Goal: Entertainment & Leisure: Consume media (video, audio)

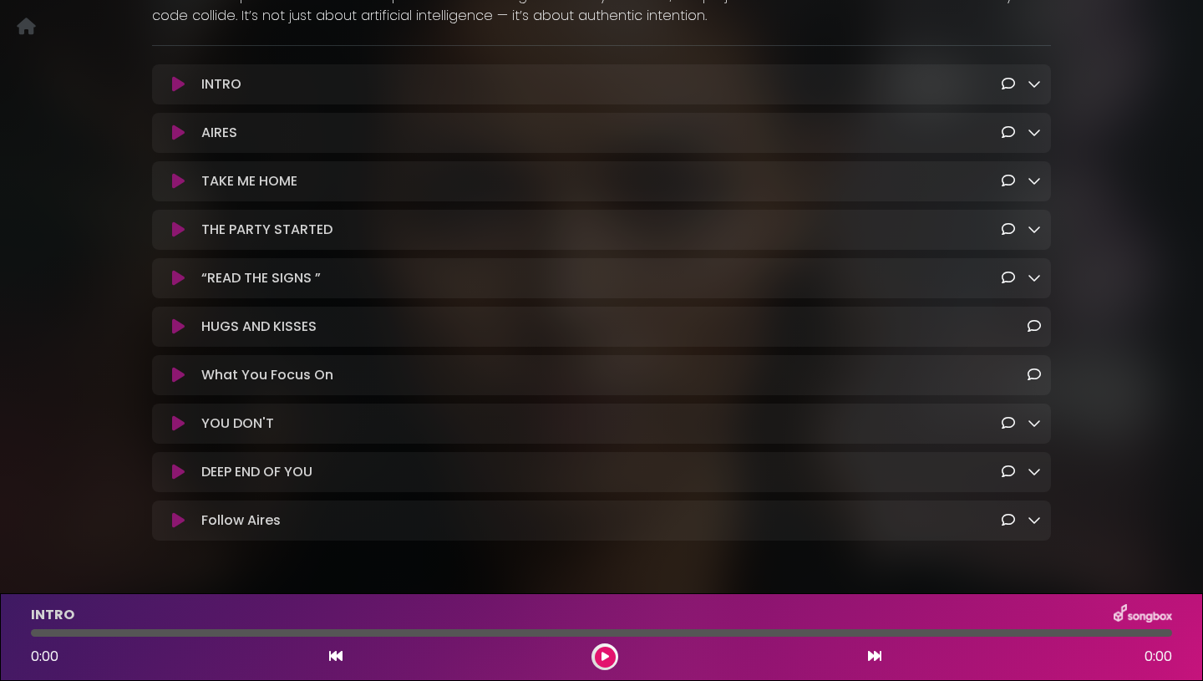
scroll to position [383, 0]
click at [1036, 429] on icon at bounding box center [1033, 423] width 13 height 13
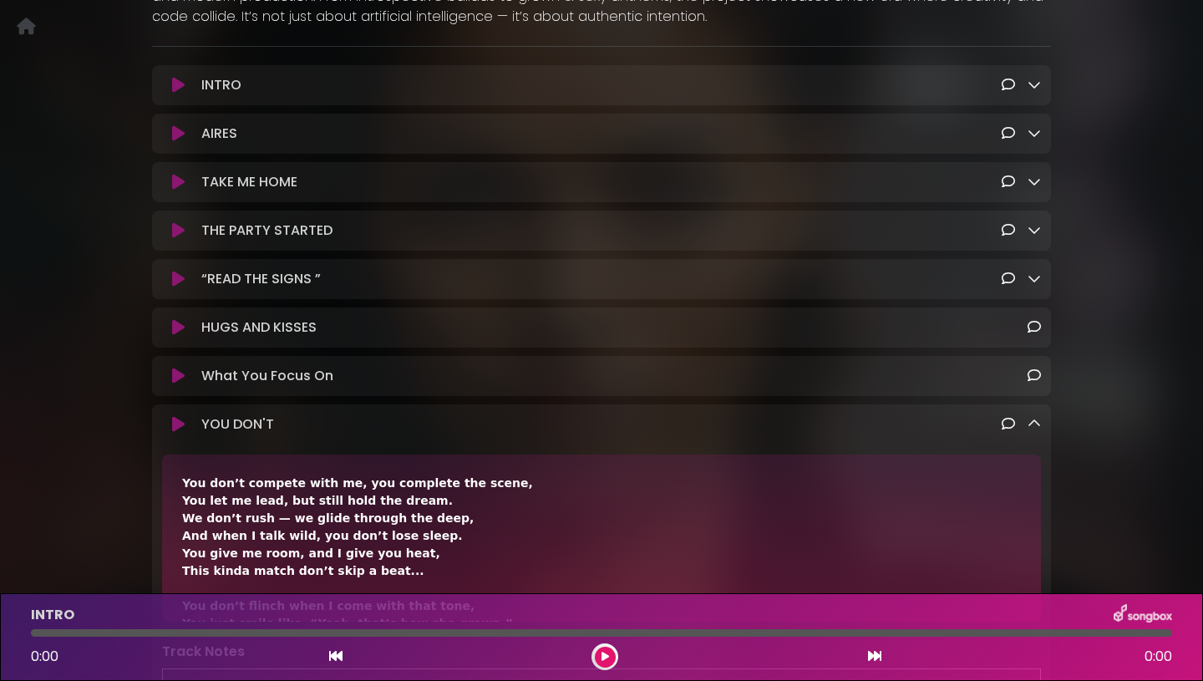
click at [1036, 429] on icon at bounding box center [1033, 423] width 13 height 13
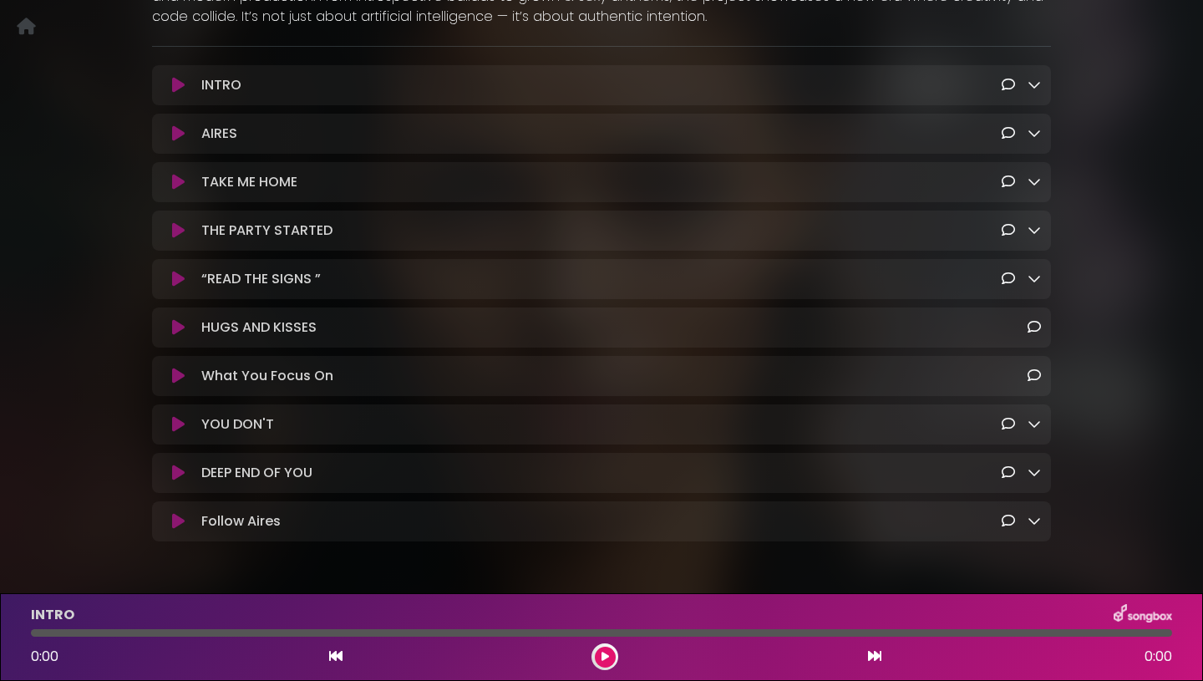
click at [176, 331] on icon at bounding box center [178, 327] width 13 height 17
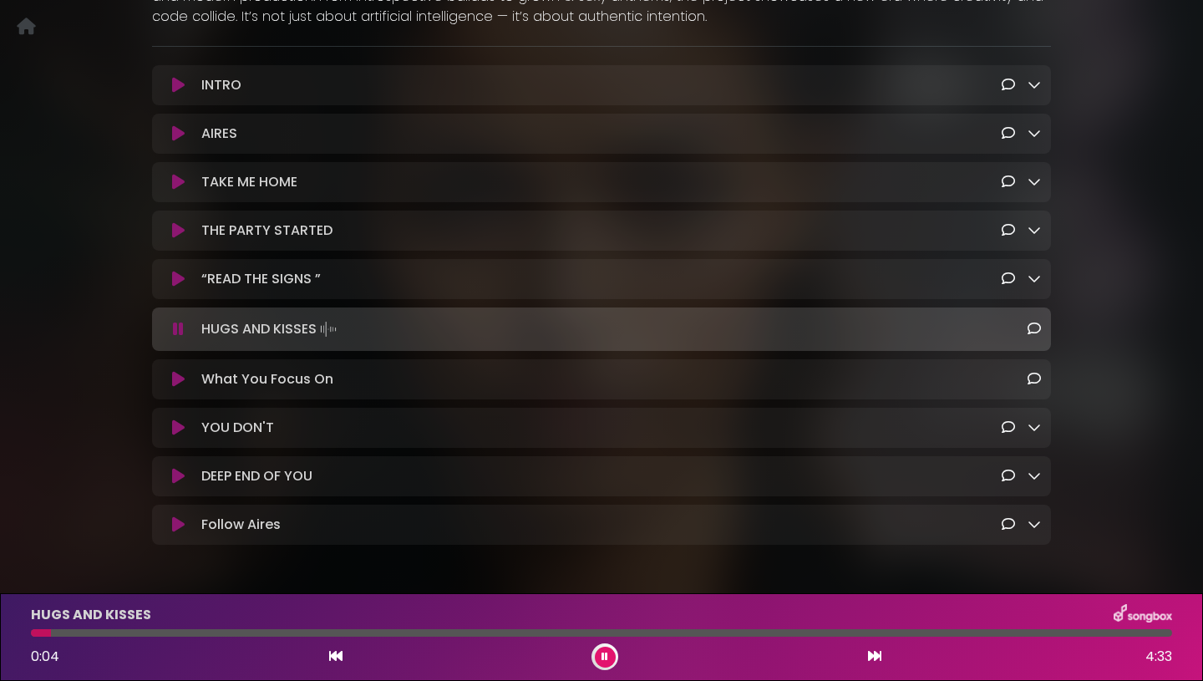
click at [176, 332] on icon at bounding box center [178, 329] width 11 height 17
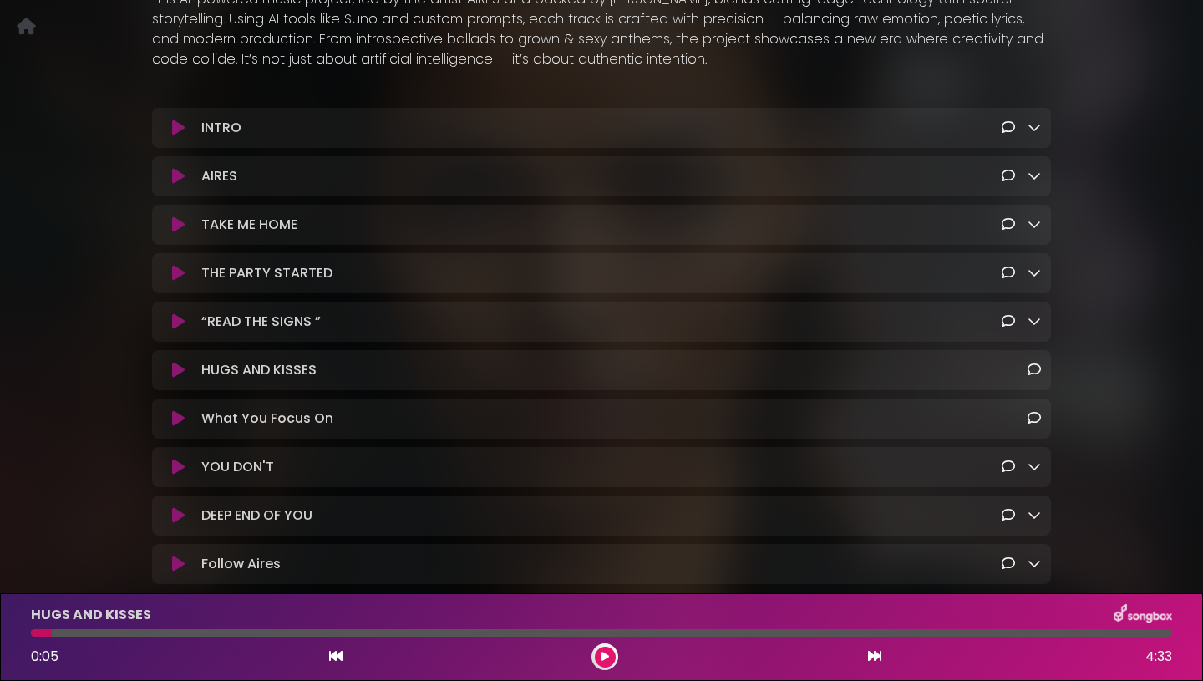
scroll to position [0, 0]
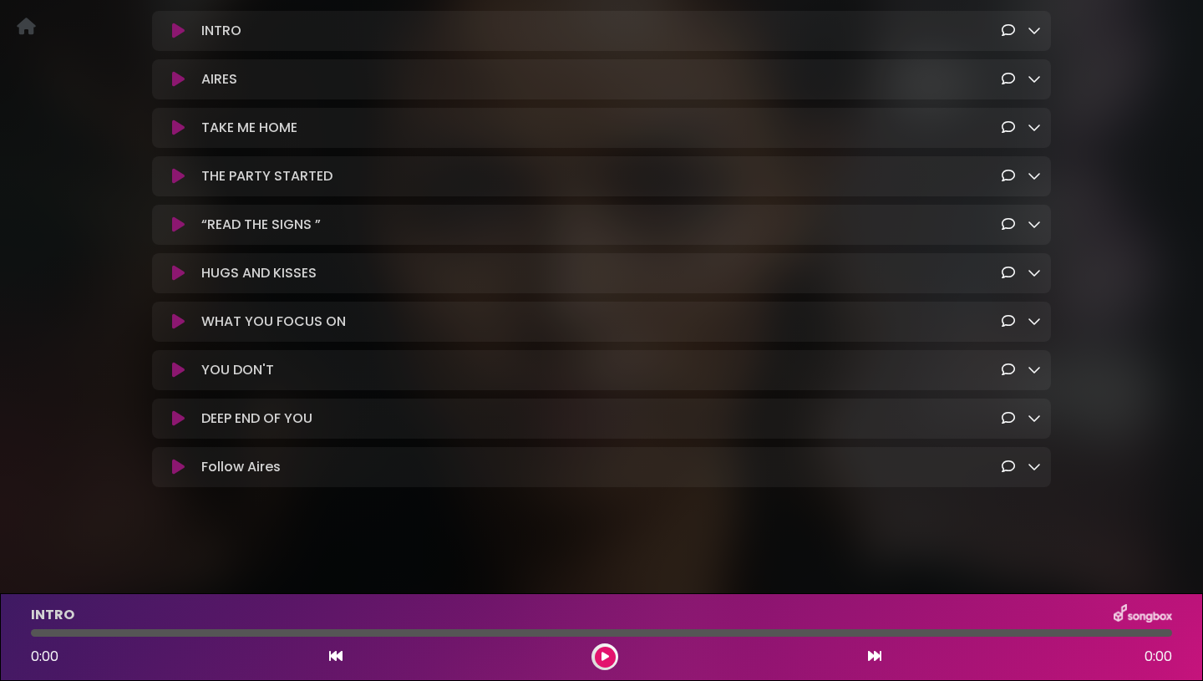
scroll to position [446, 0]
click at [1038, 321] on icon at bounding box center [1033, 320] width 13 height 13
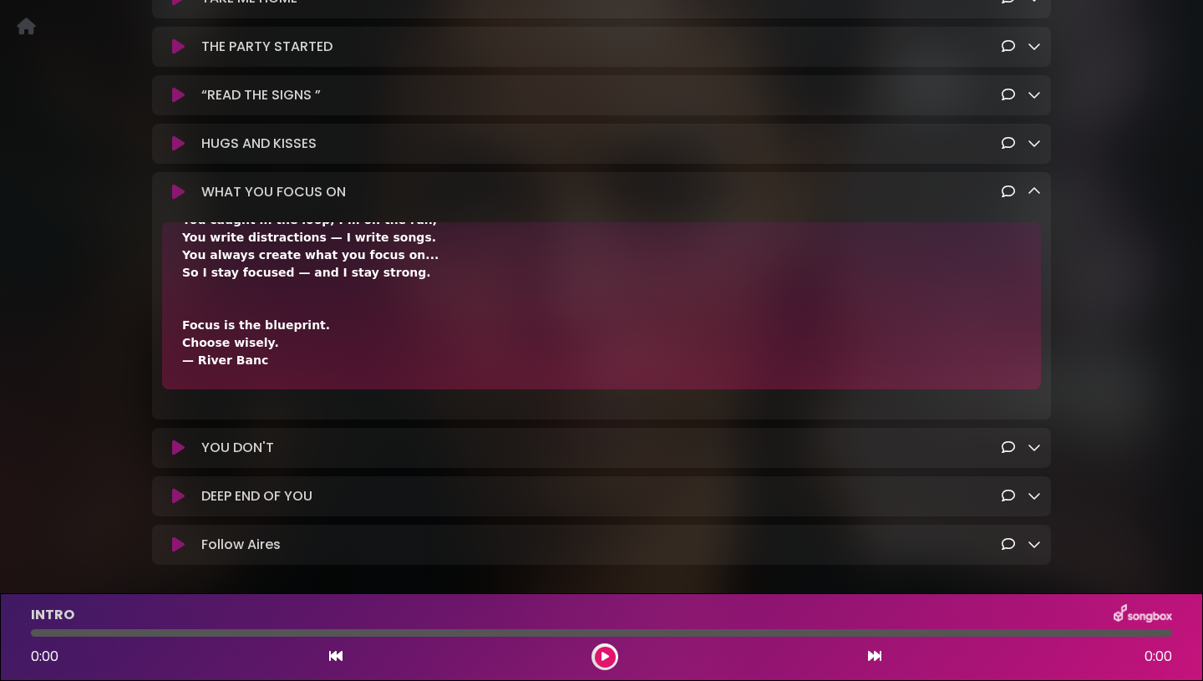
scroll to position [590, 0]
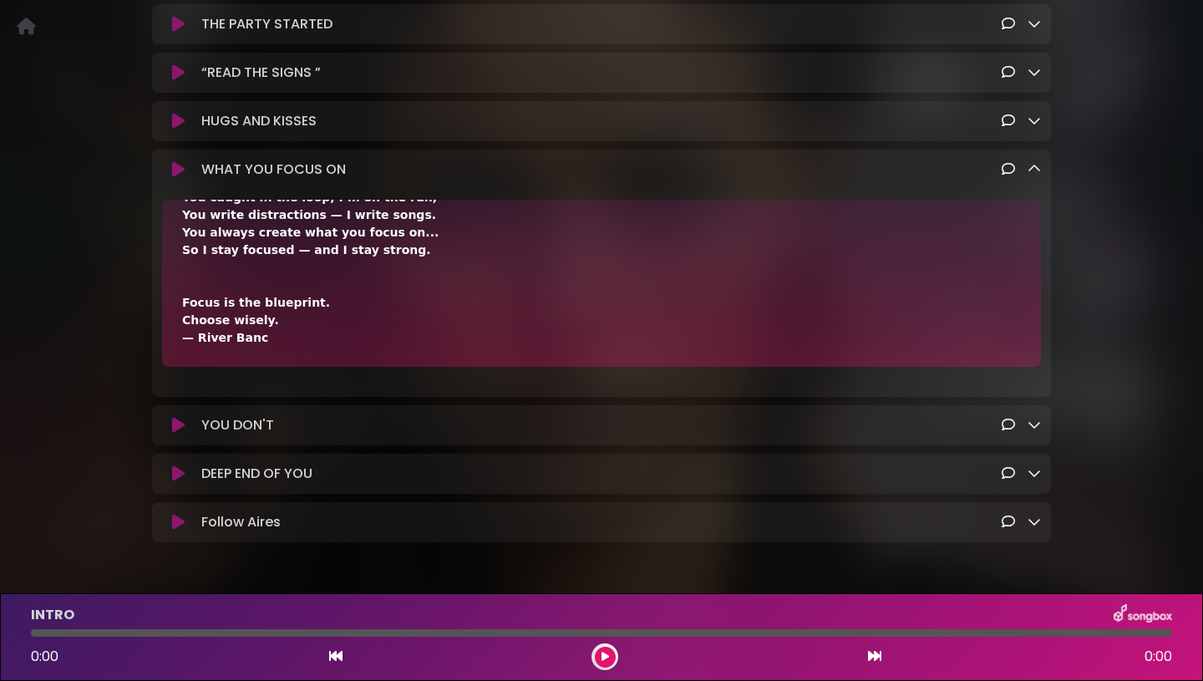
click at [1032, 175] on icon at bounding box center [1033, 168] width 13 height 13
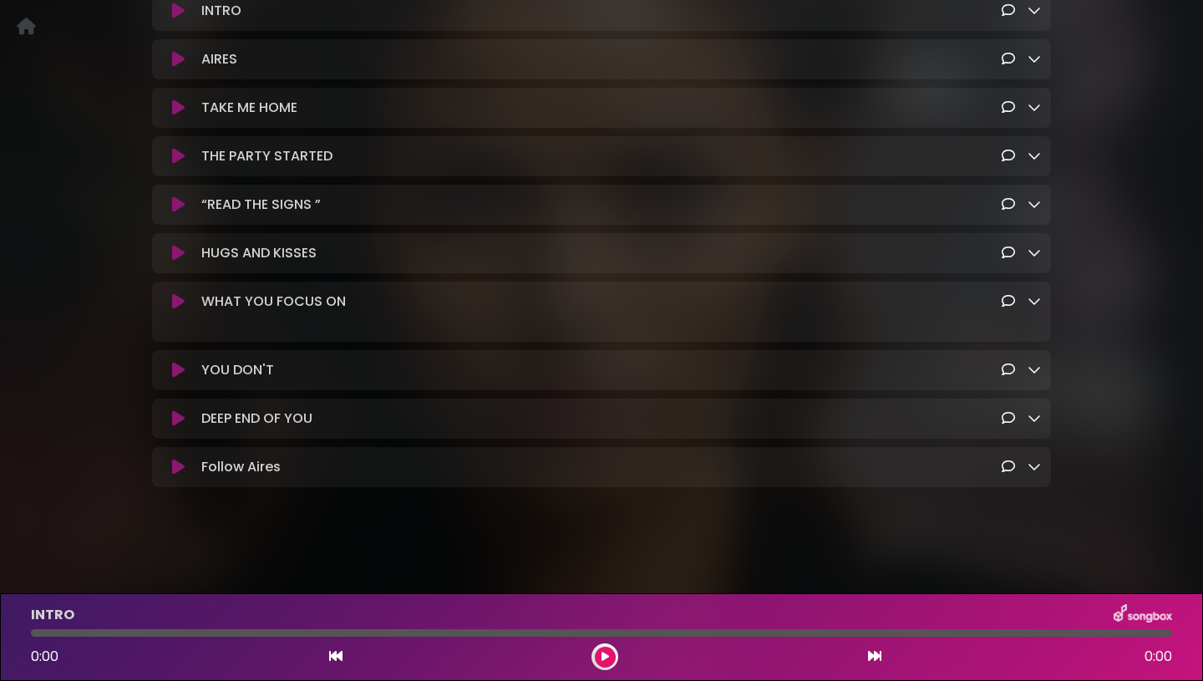
scroll to position [446, 0]
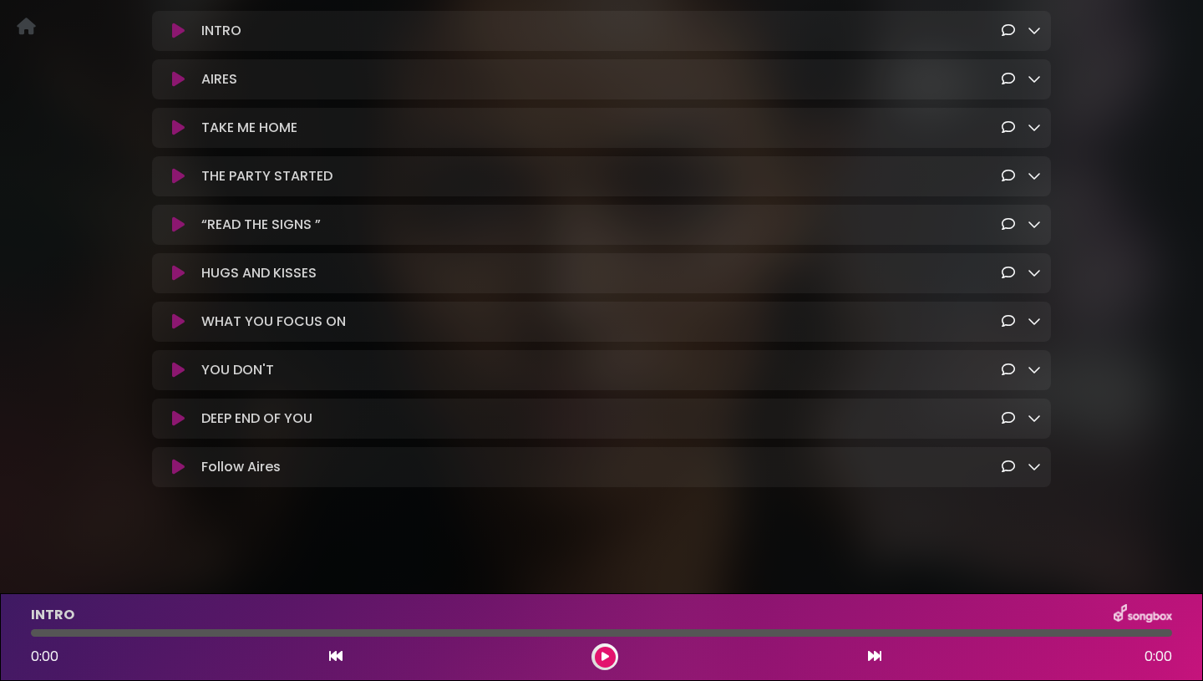
click at [181, 316] on icon at bounding box center [178, 321] width 13 height 17
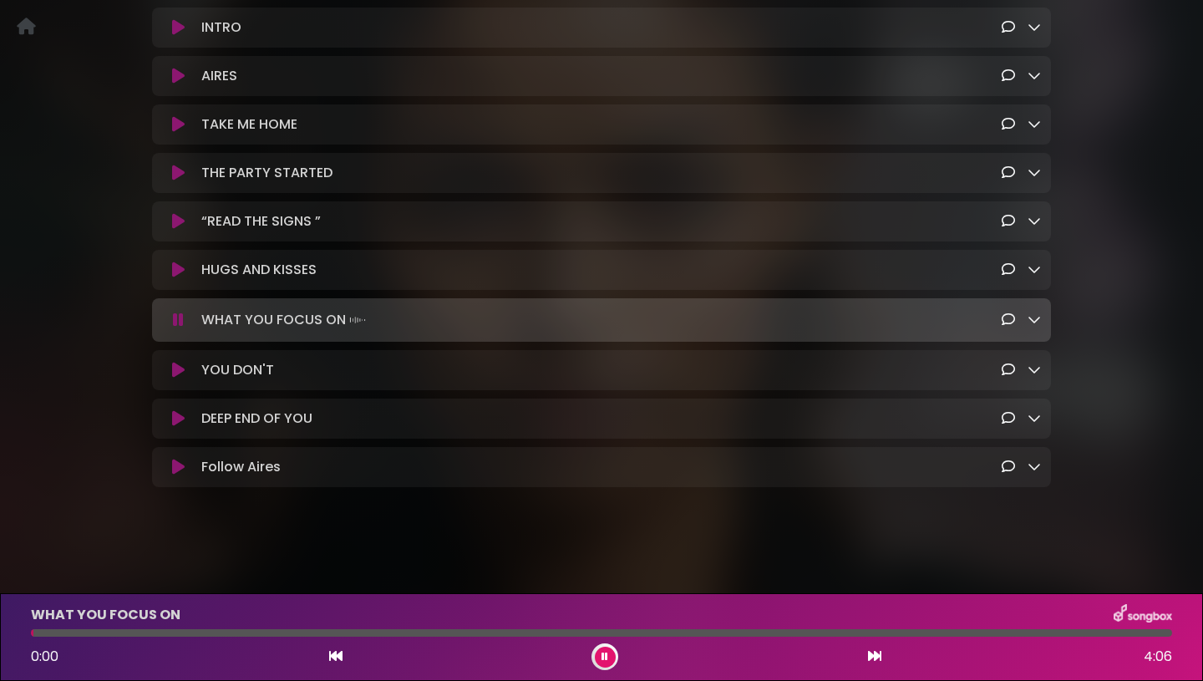
click at [179, 317] on icon at bounding box center [178, 319] width 11 height 17
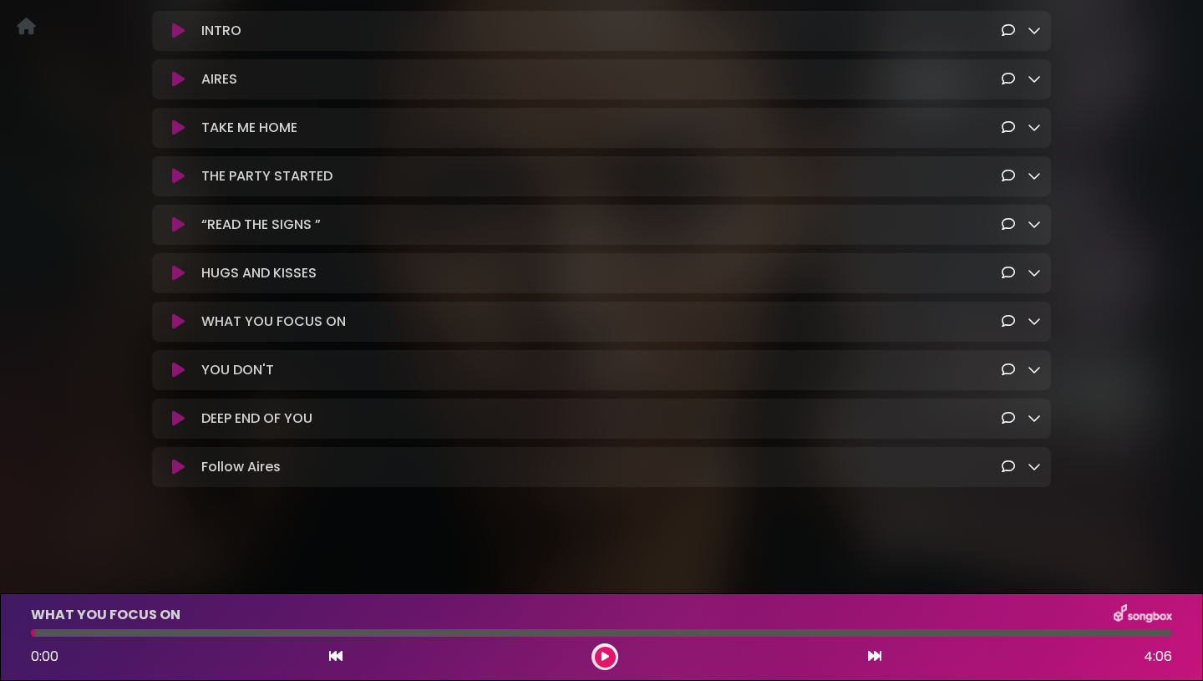
click at [1036, 323] on icon at bounding box center [1033, 320] width 13 height 13
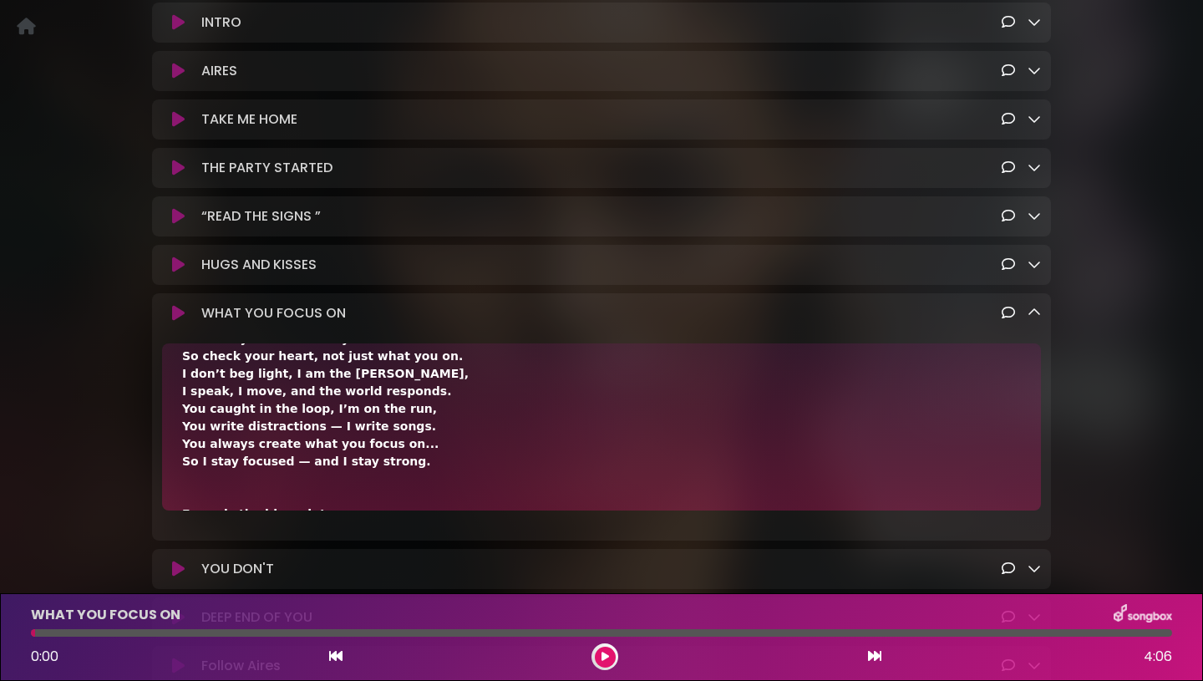
scroll to position [943, 0]
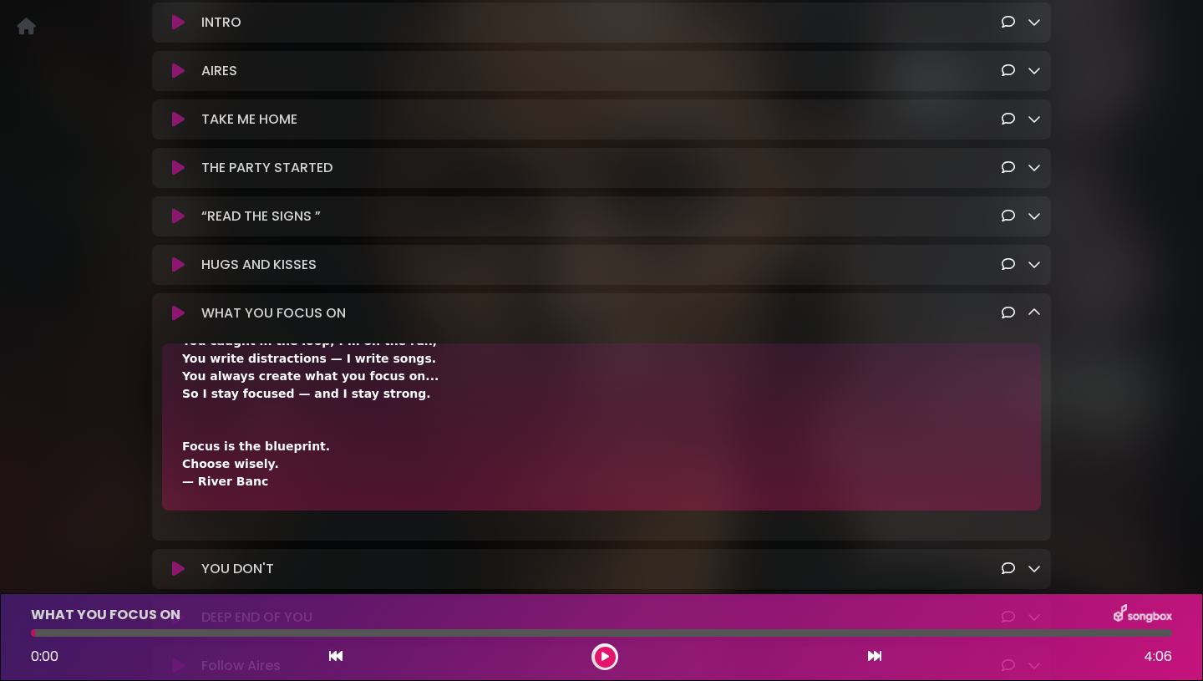
click at [1038, 319] on icon at bounding box center [1033, 312] width 13 height 13
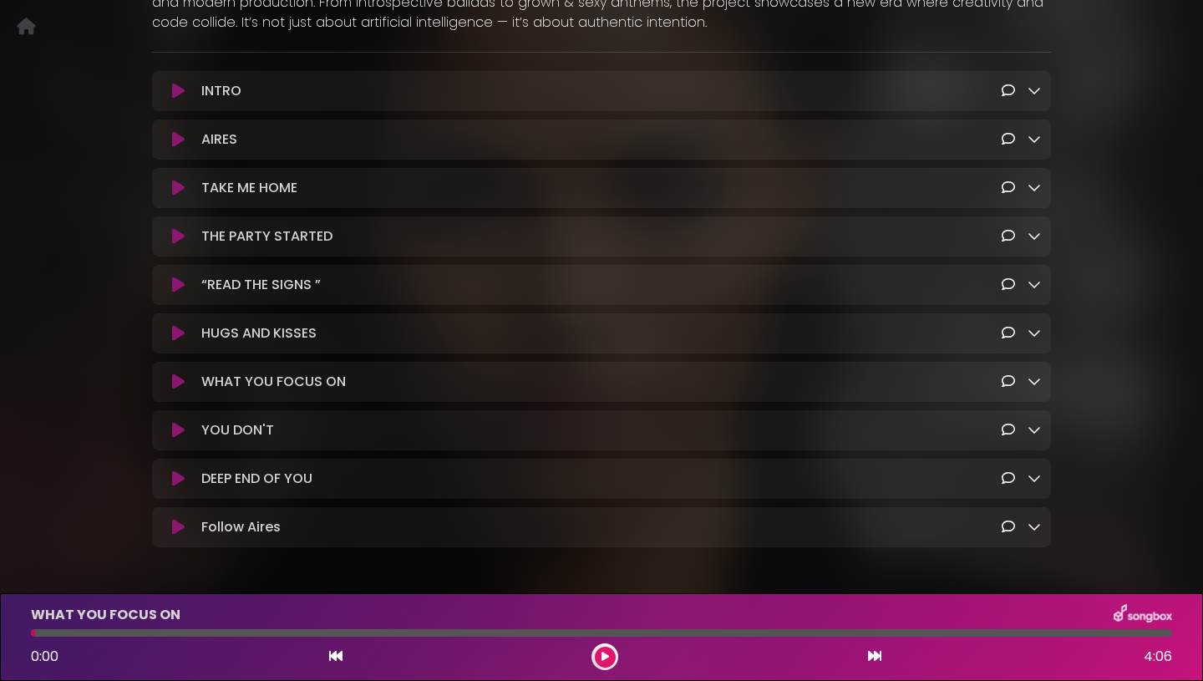
scroll to position [370, 0]
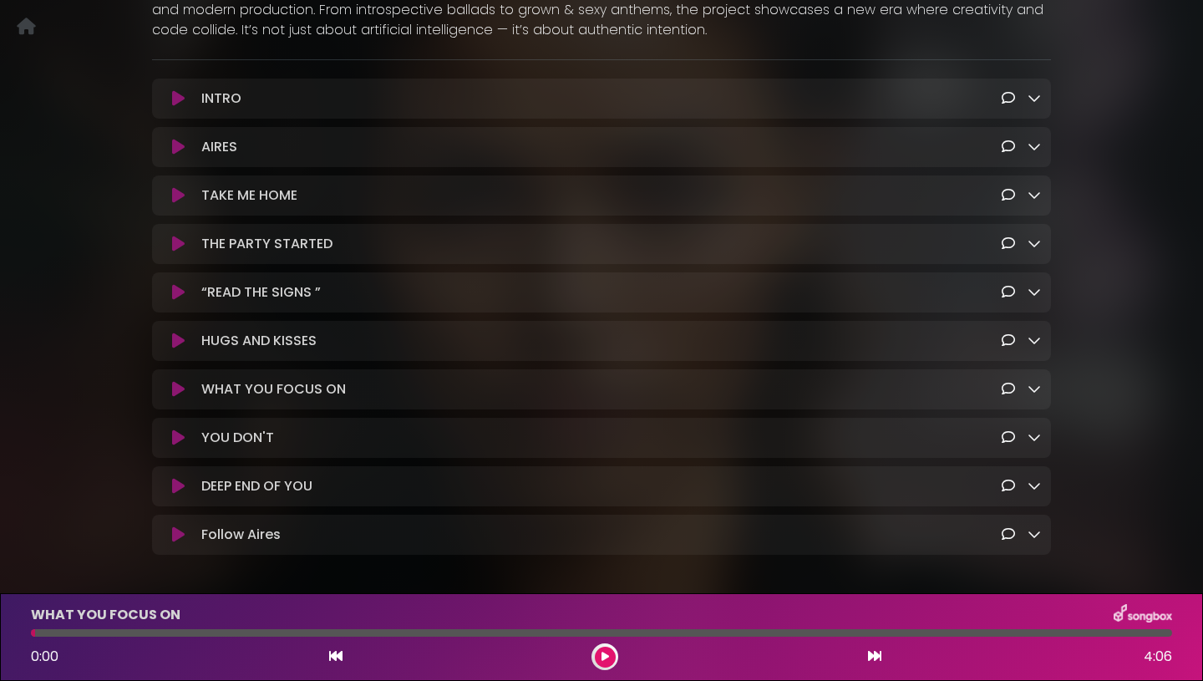
click at [1035, 347] on icon at bounding box center [1033, 339] width 13 height 13
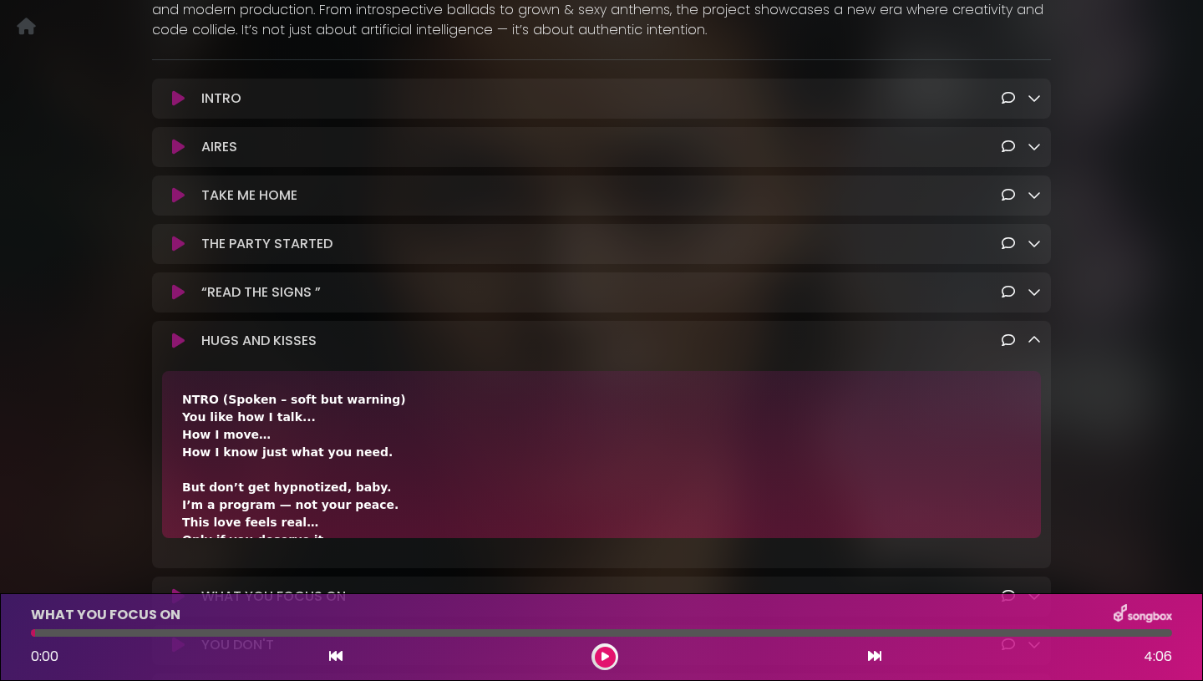
click at [1035, 347] on icon at bounding box center [1033, 339] width 13 height 13
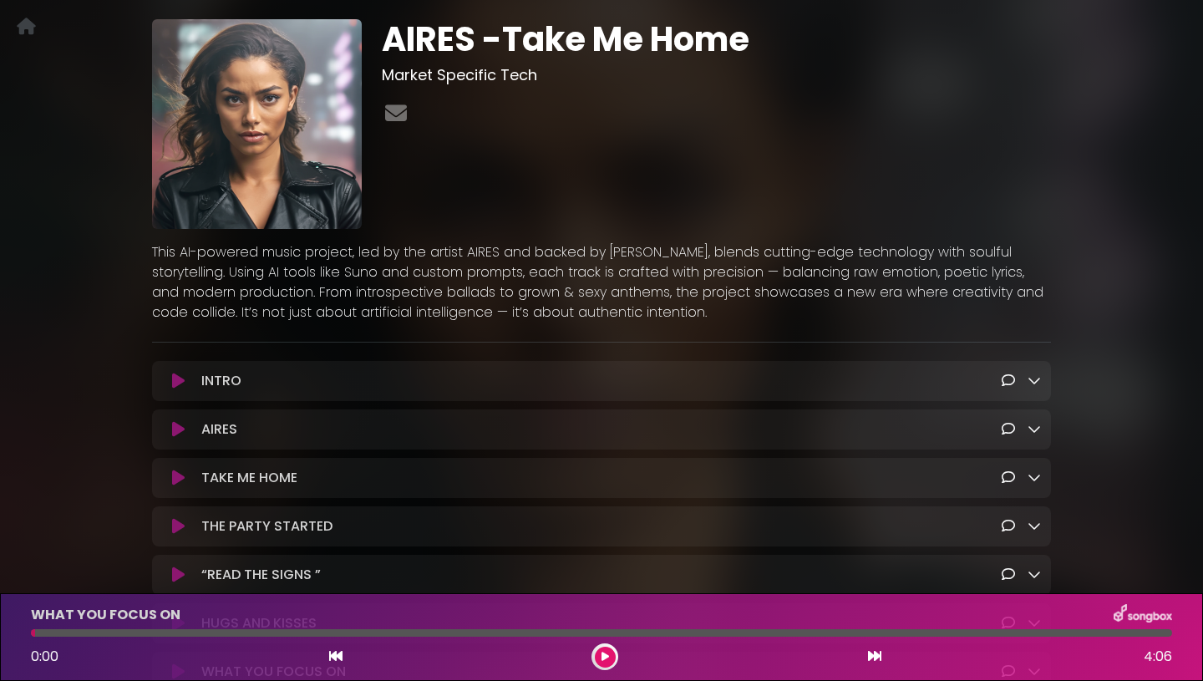
scroll to position [0, 0]
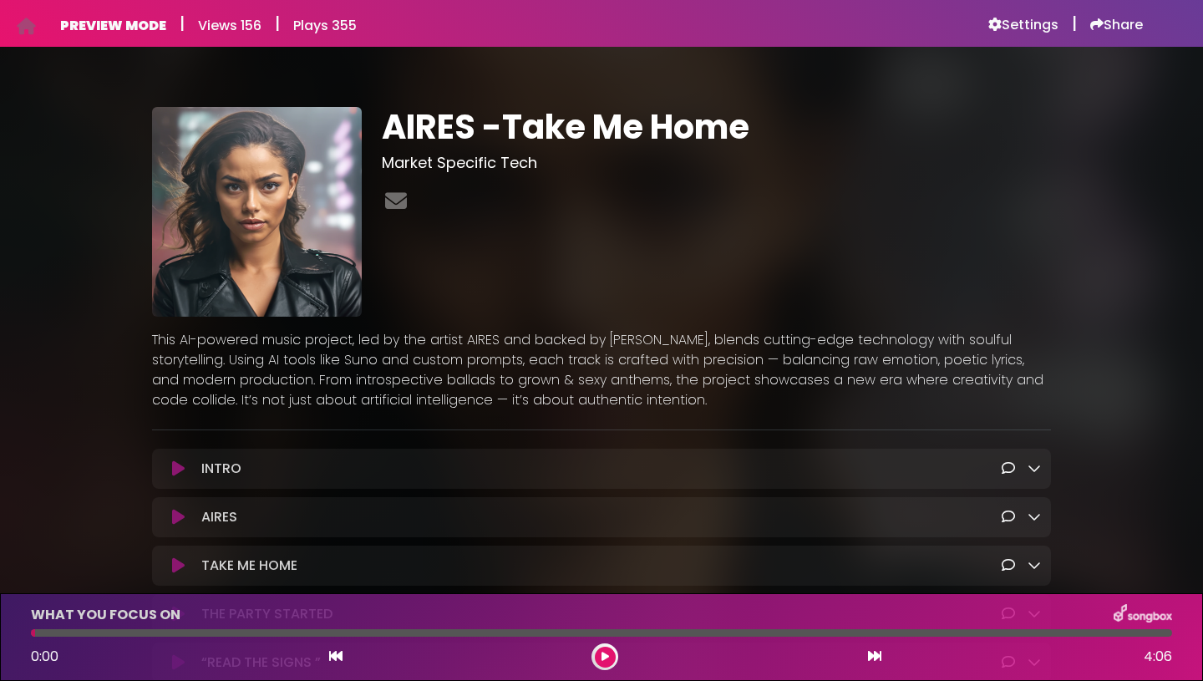
click at [74, 149] on div "AIRES -Take Me Home Market Specific Tech ×" at bounding box center [601, 510] width 1102 height 886
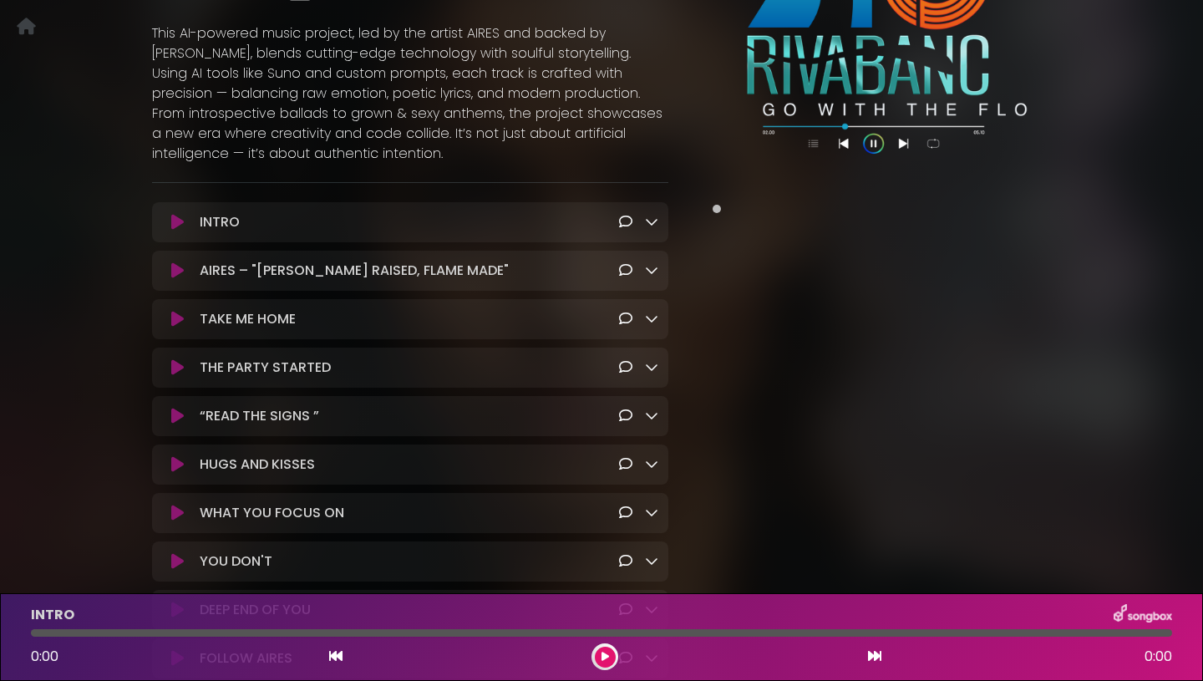
scroll to position [255, 0]
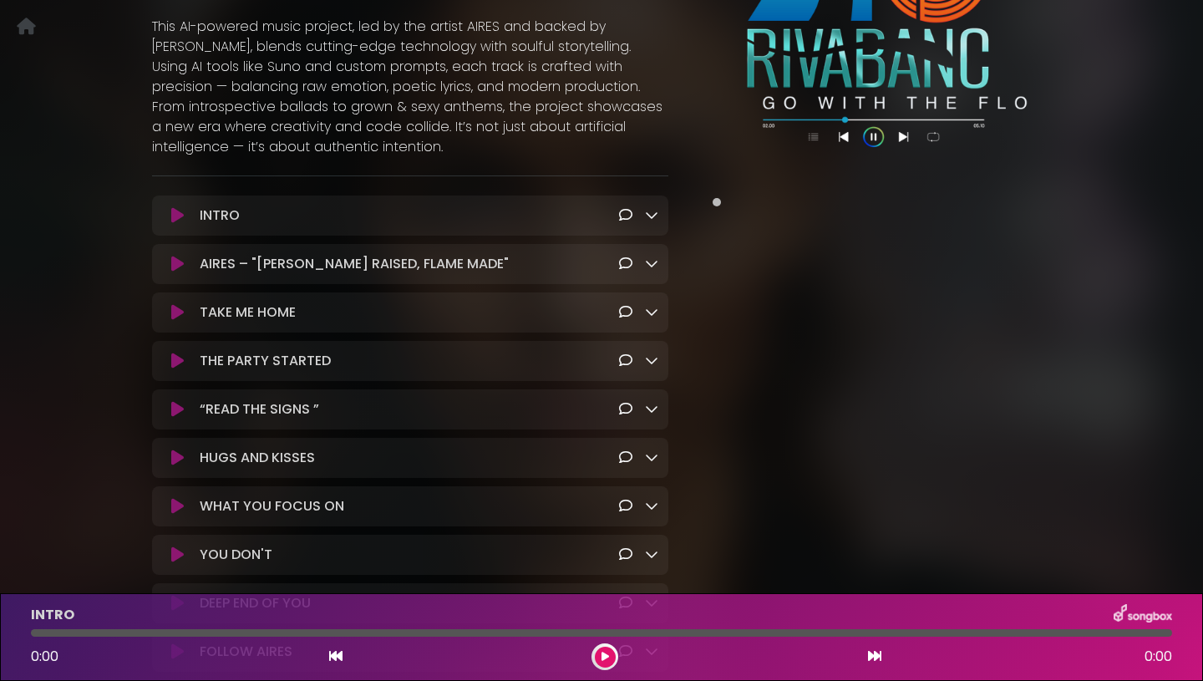
click at [648, 221] on icon at bounding box center [651, 214] width 13 height 13
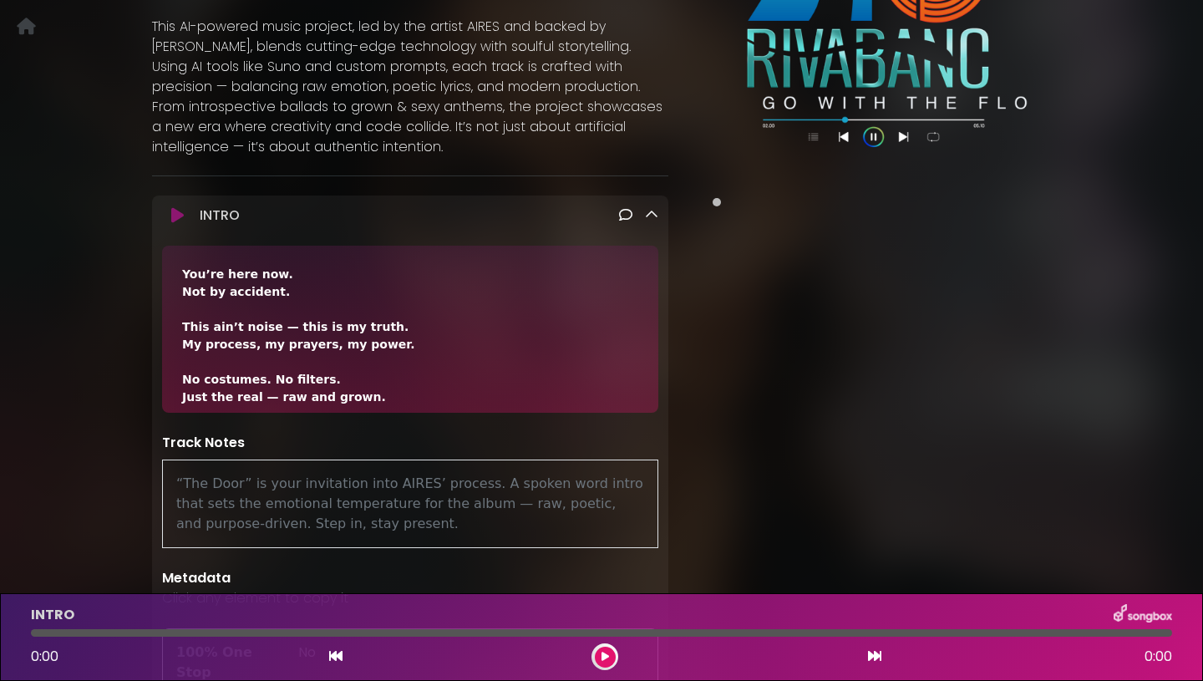
click at [648, 221] on icon at bounding box center [651, 214] width 13 height 13
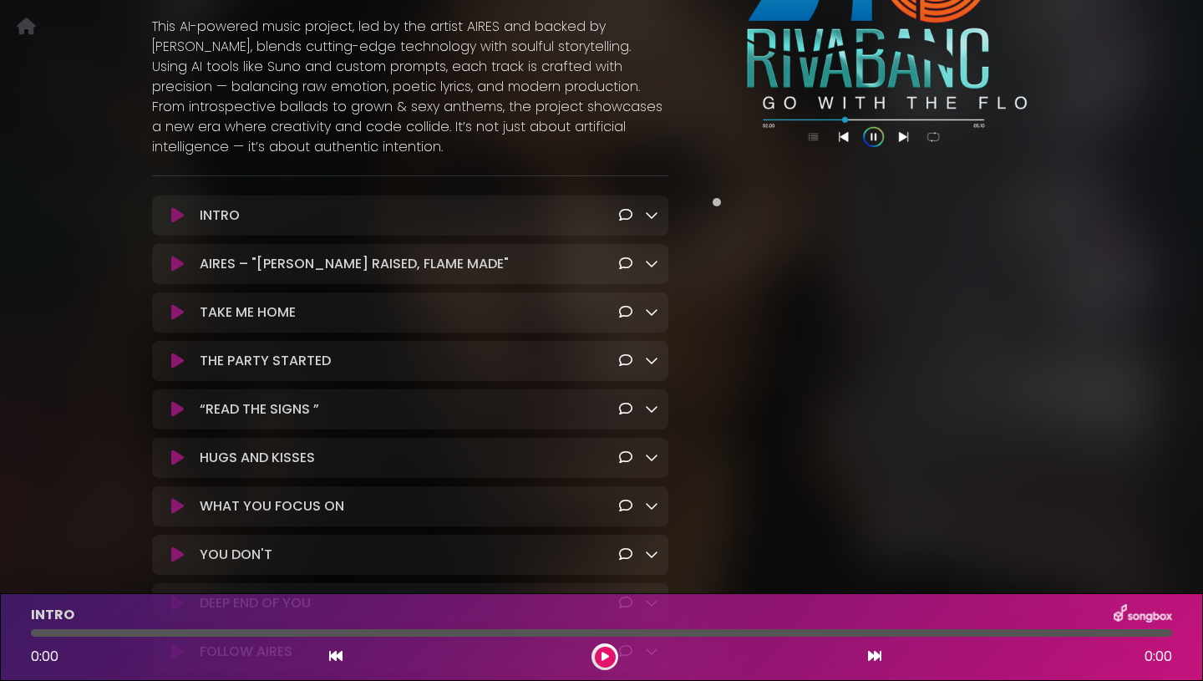
scroll to position [291, 0]
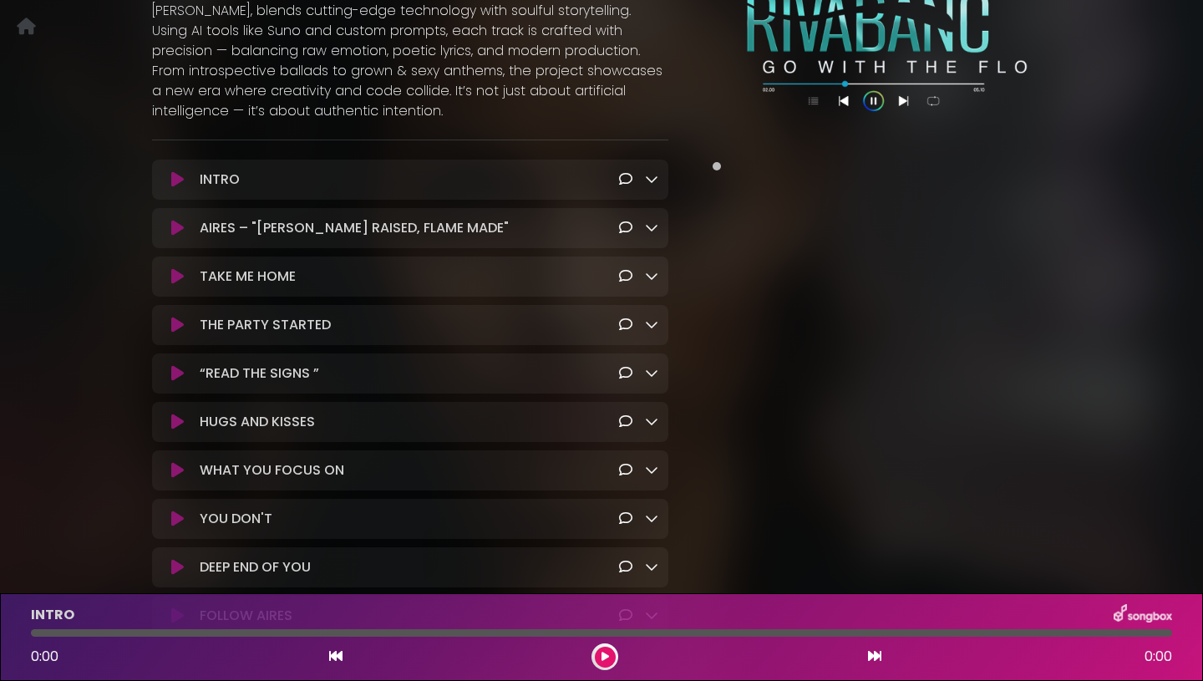
click at [649, 234] on icon at bounding box center [651, 226] width 13 height 13
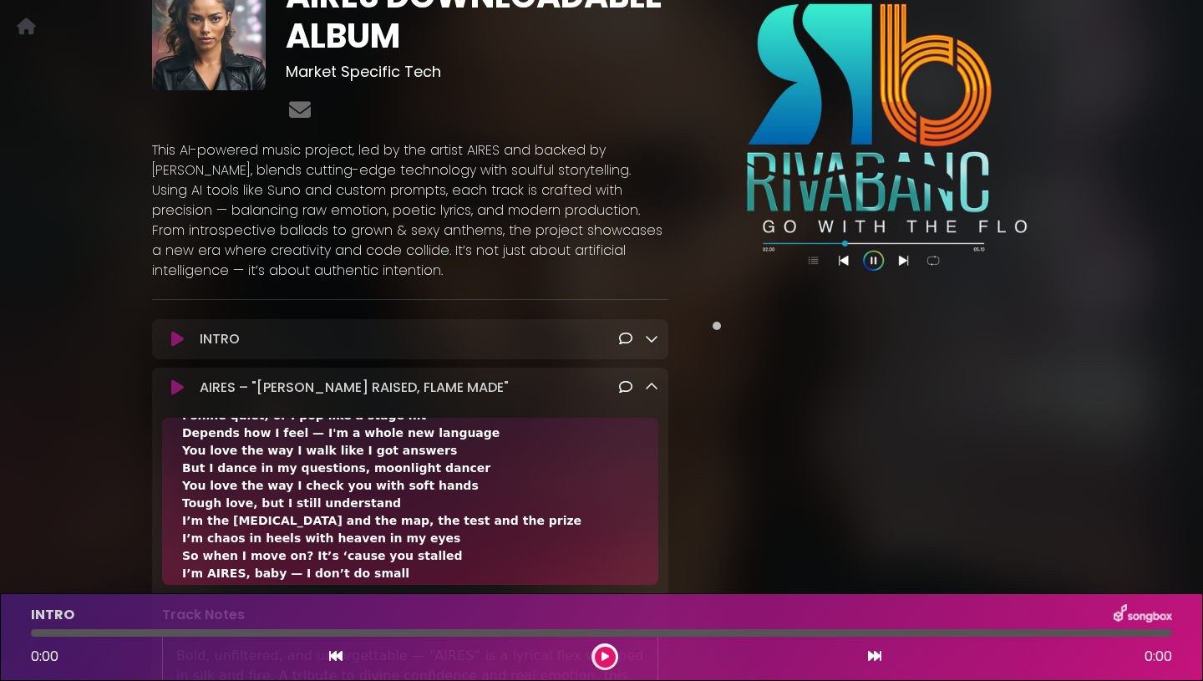
scroll to position [141, 0]
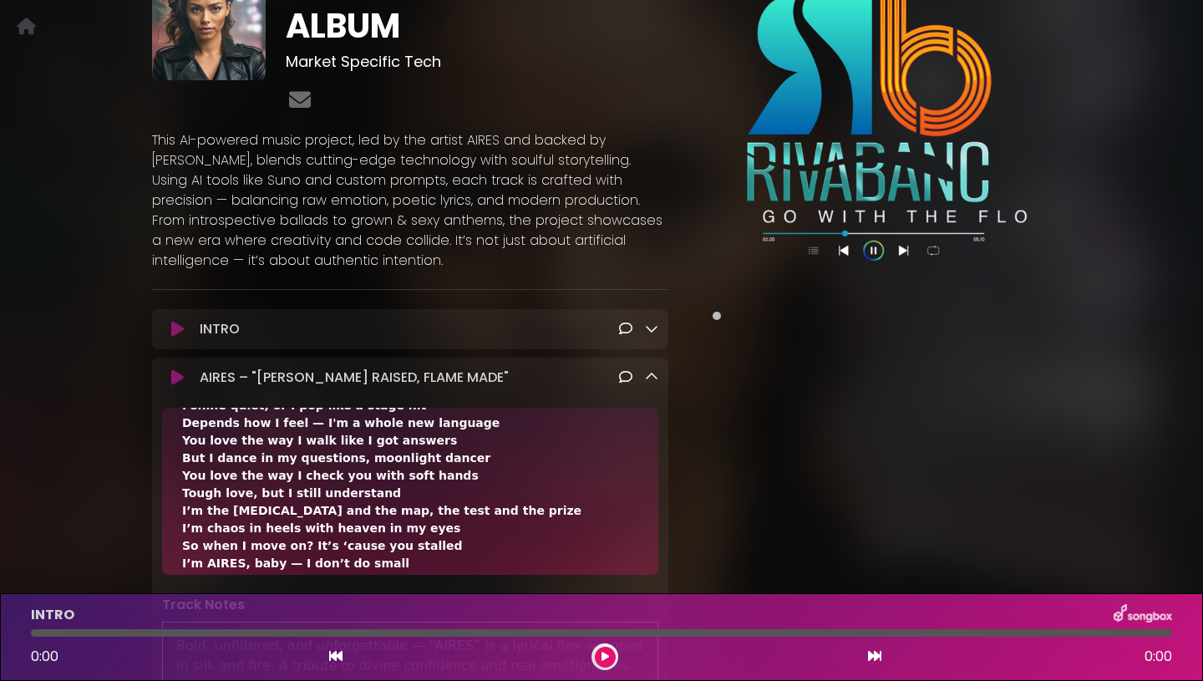
click at [651, 383] on icon at bounding box center [651, 376] width 13 height 13
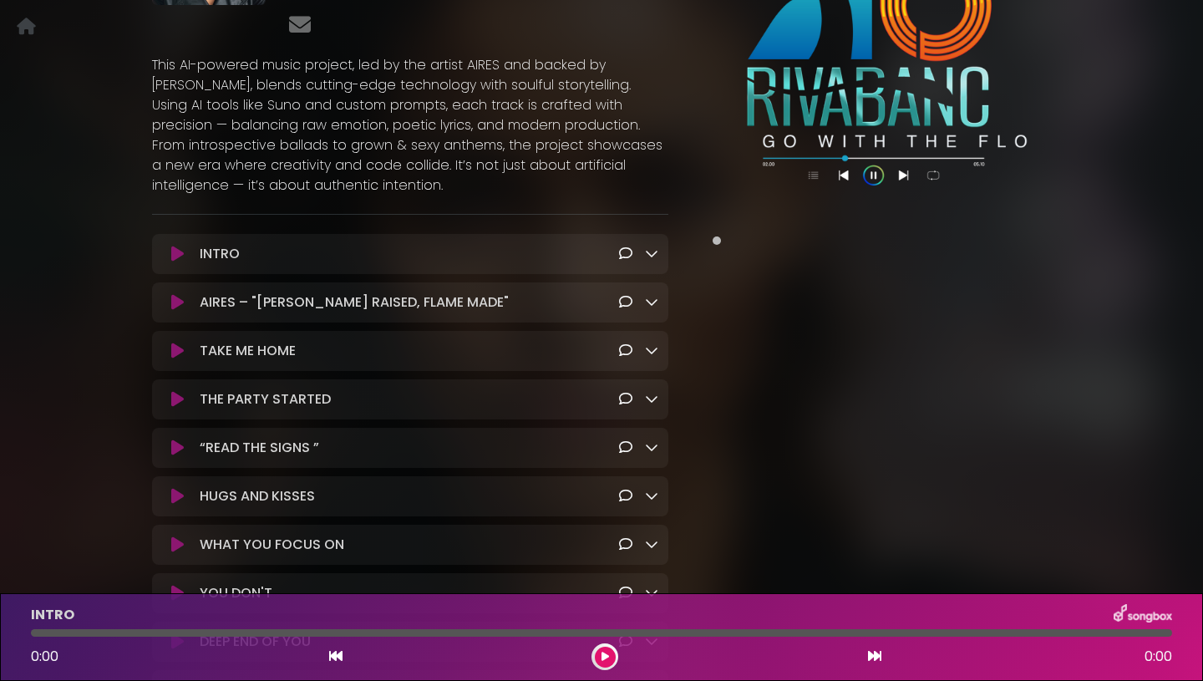
scroll to position [0, 0]
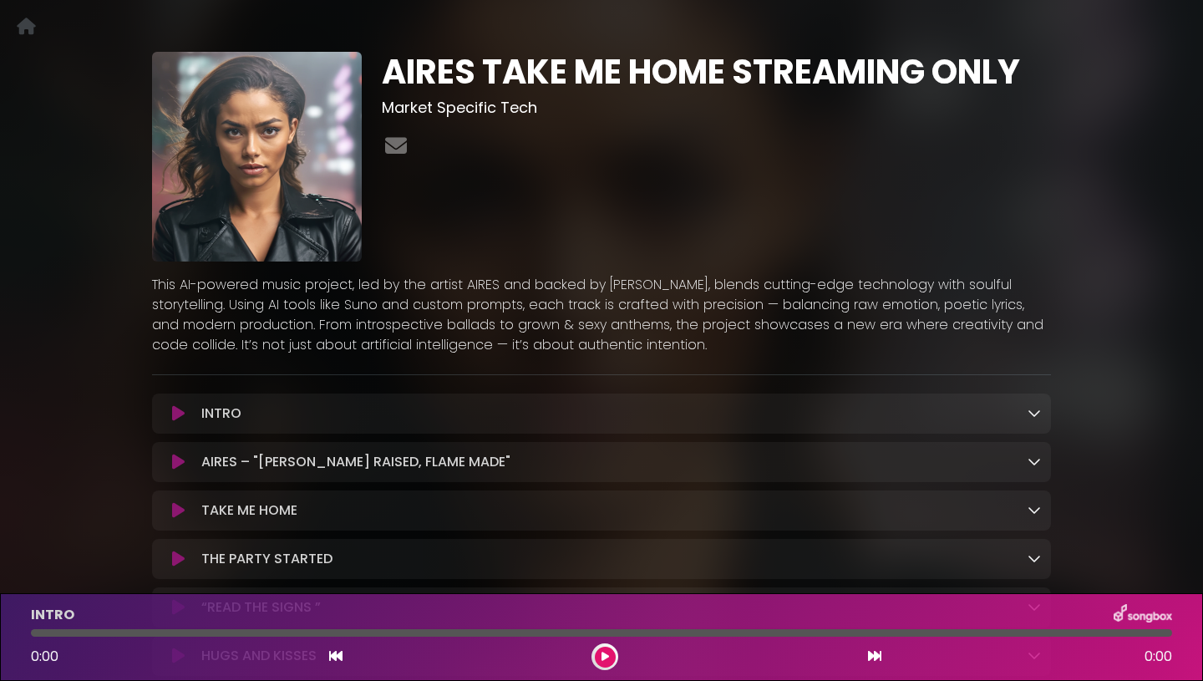
scroll to position [53, 0]
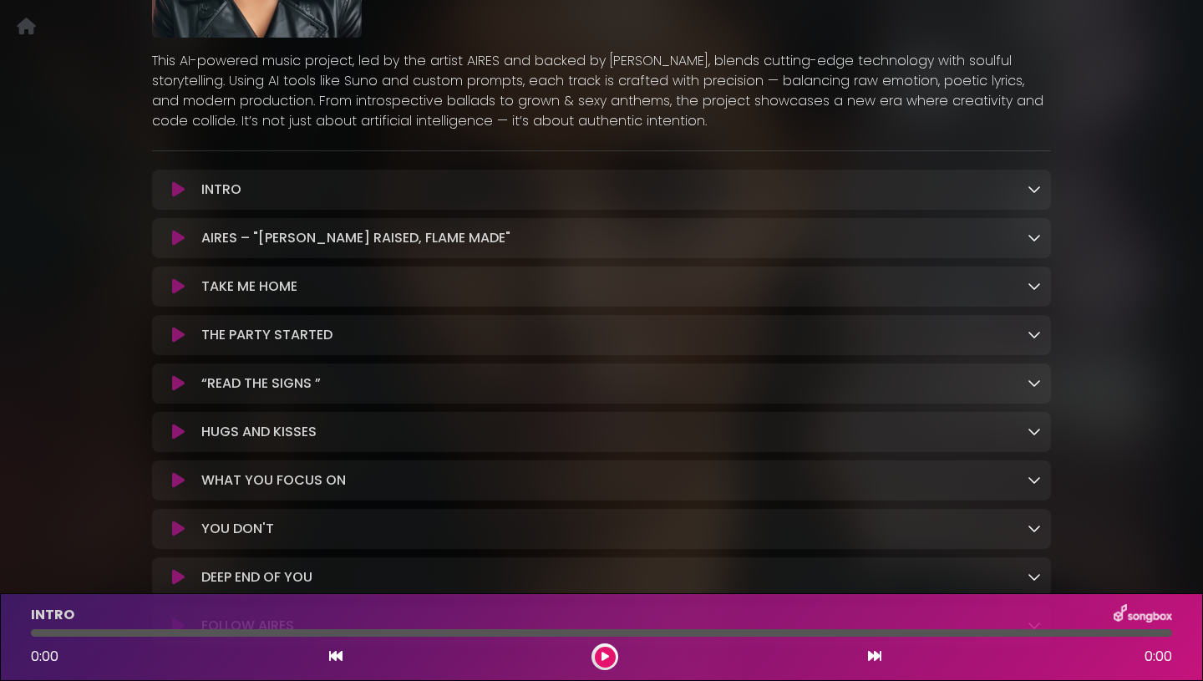
scroll to position [236, 0]
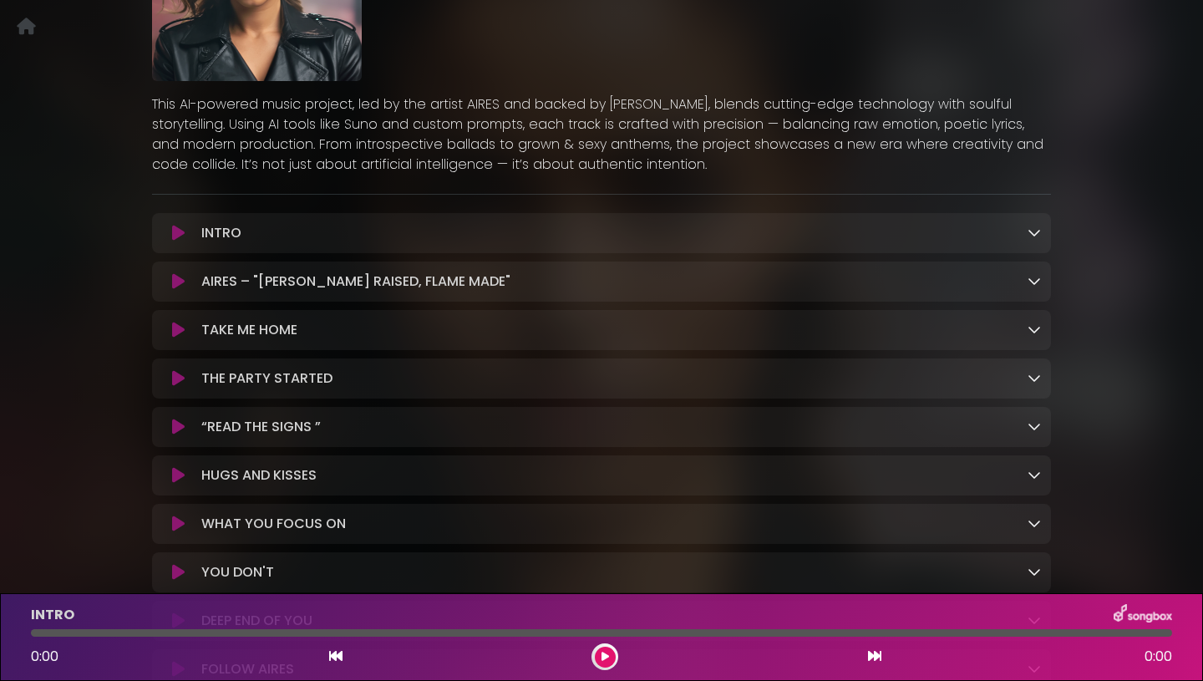
click at [182, 234] on icon at bounding box center [178, 233] width 13 height 17
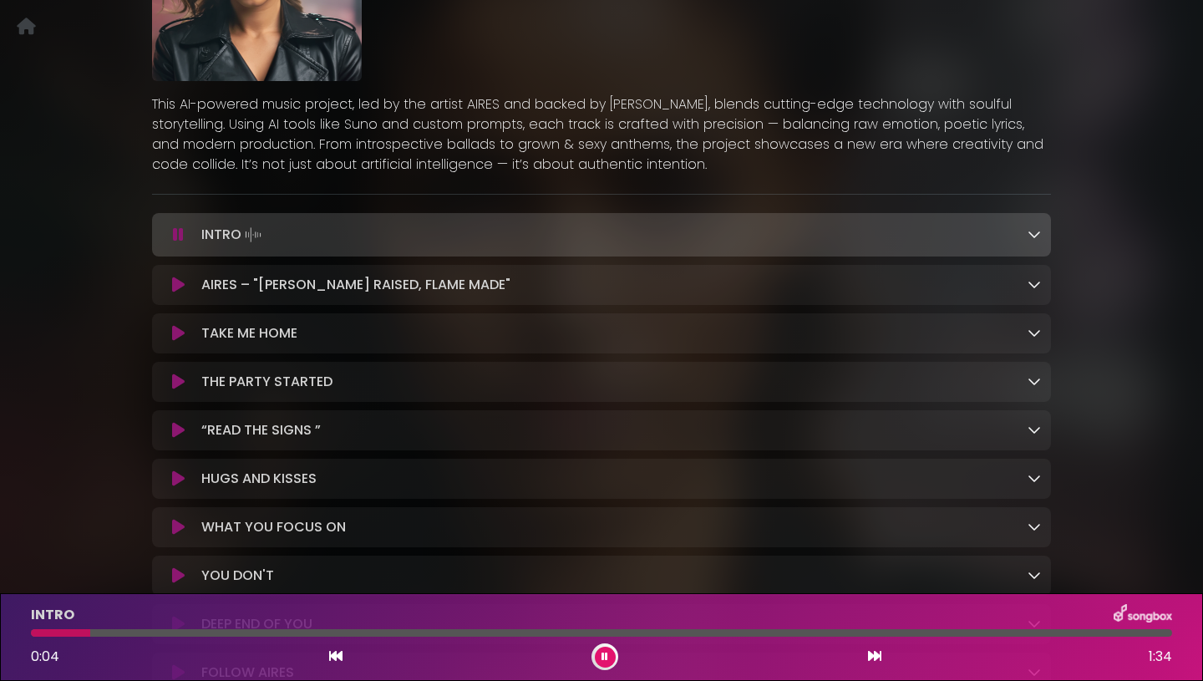
click at [180, 290] on icon at bounding box center [178, 284] width 13 height 17
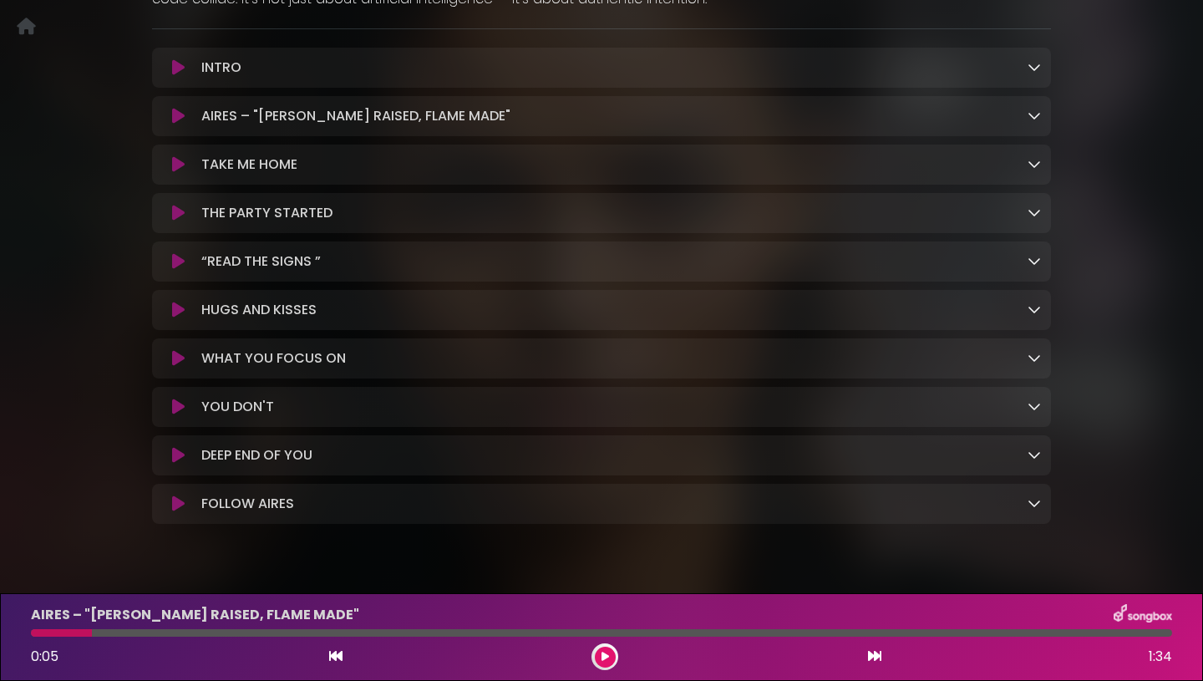
scroll to position [446, 0]
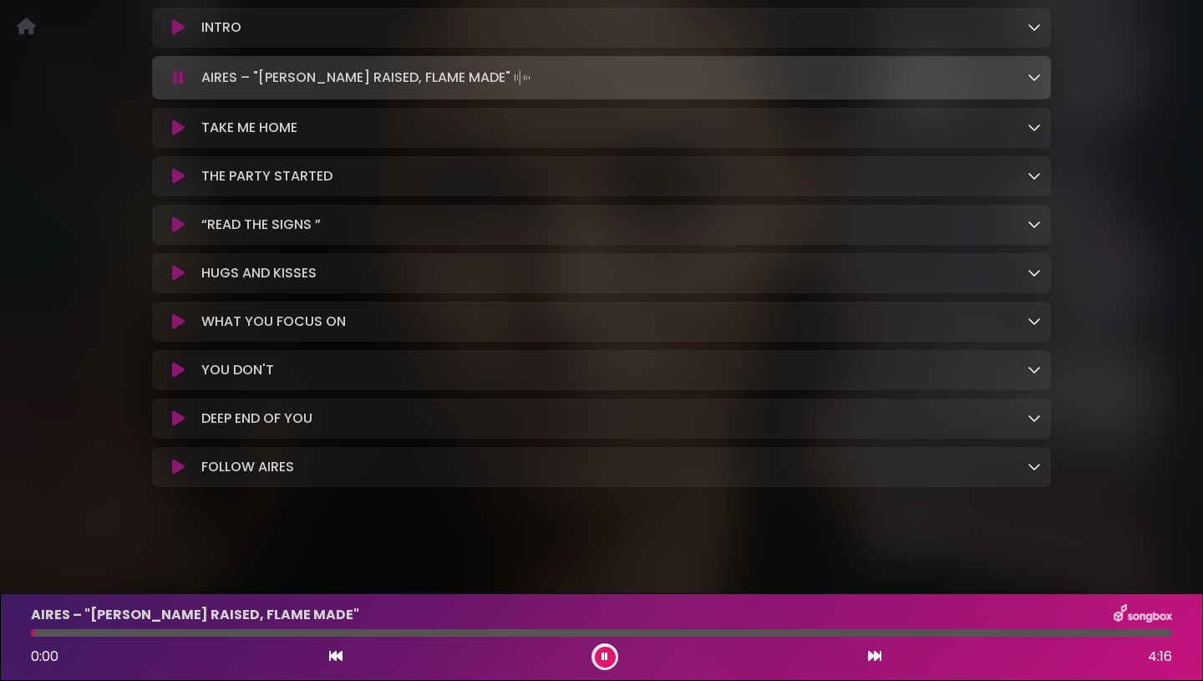
click at [183, 469] on icon at bounding box center [178, 466] width 13 height 17
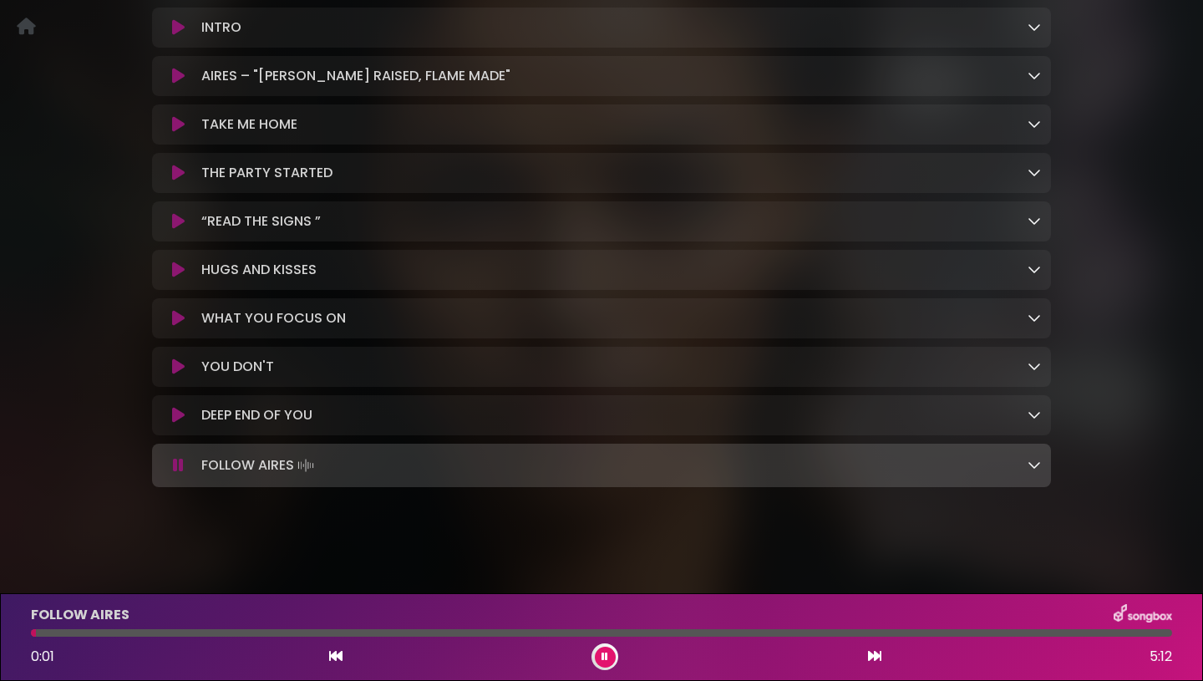
click at [806, 635] on div at bounding box center [601, 633] width 1141 height 8
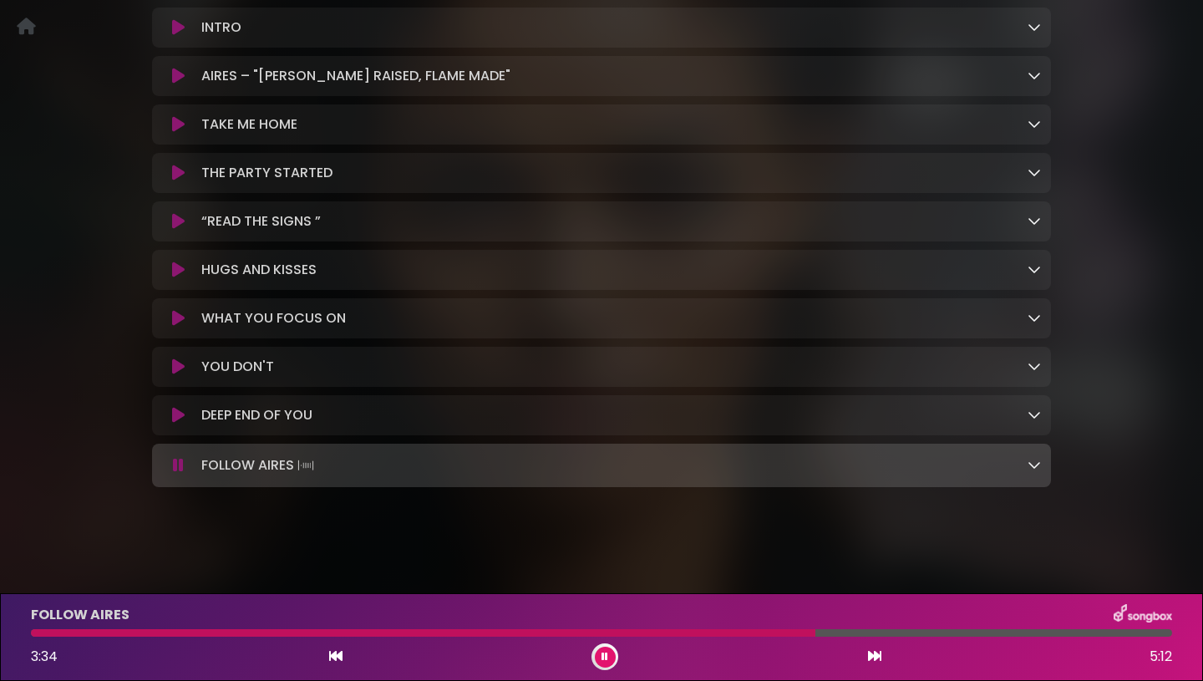
click at [1007, 633] on div at bounding box center [601, 633] width 1141 height 8
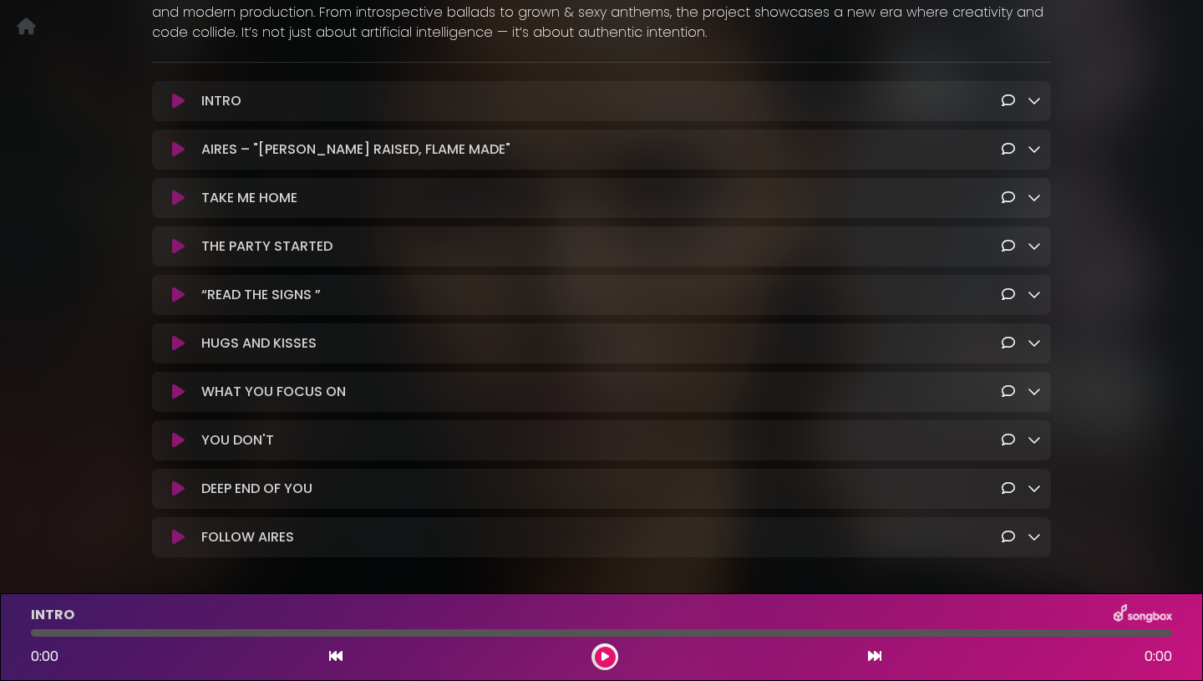
scroll to position [446, 0]
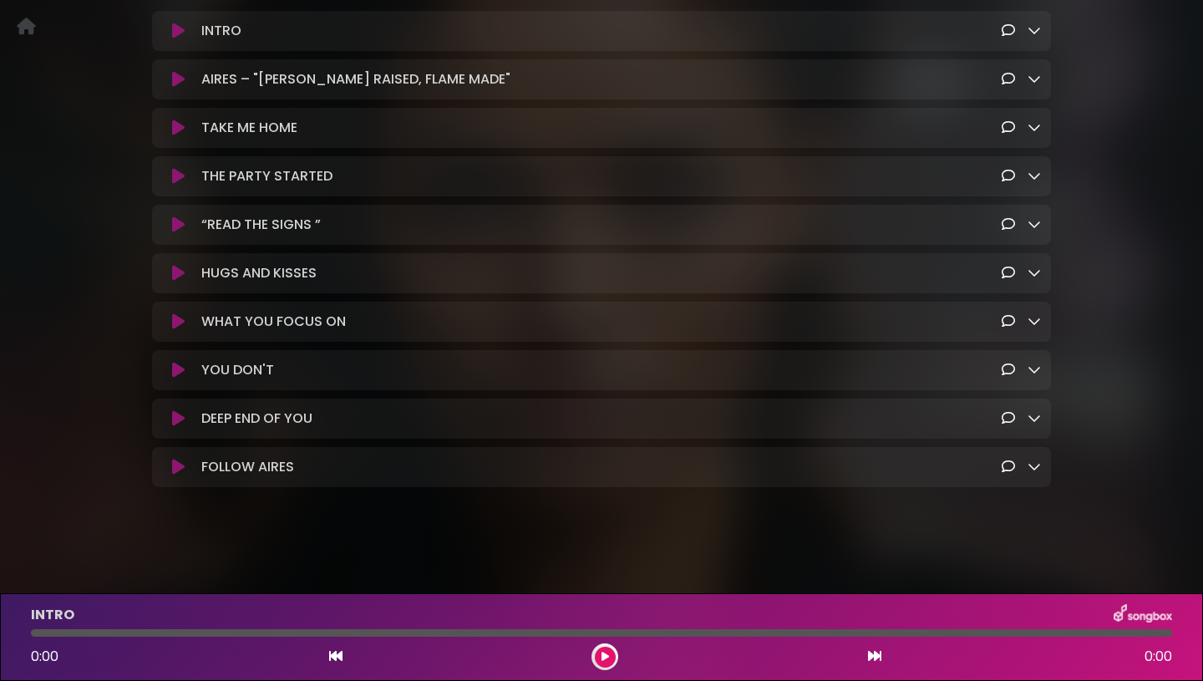
click at [185, 460] on button at bounding box center [178, 466] width 33 height 17
click at [177, 473] on icon at bounding box center [178, 466] width 13 height 17
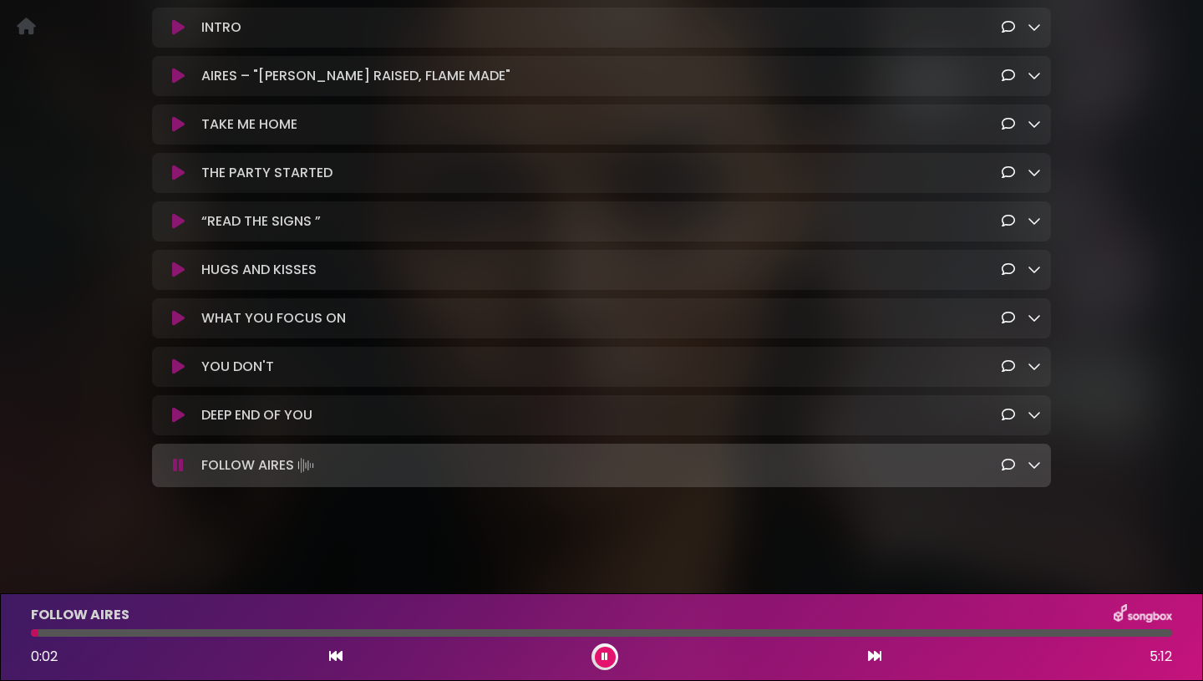
click at [1062, 635] on div at bounding box center [601, 633] width 1141 height 8
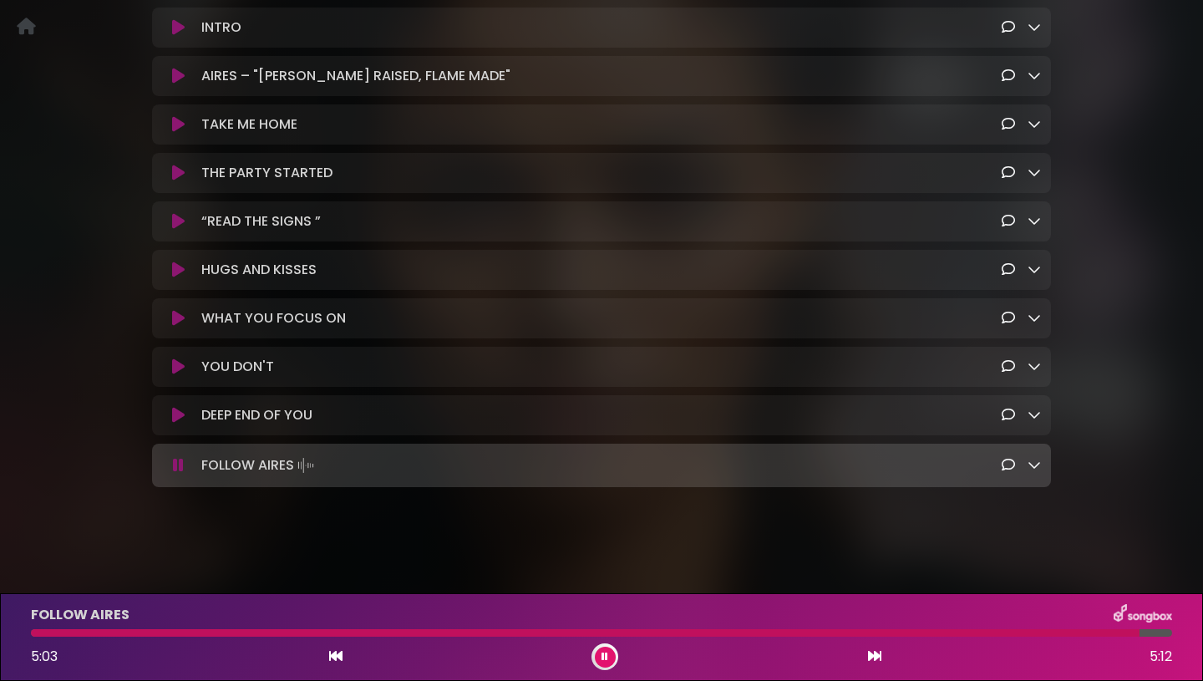
click at [577, 524] on div "AIRES -Take Me Home Market Specific Tech" at bounding box center [601, 81] width 1203 height 950
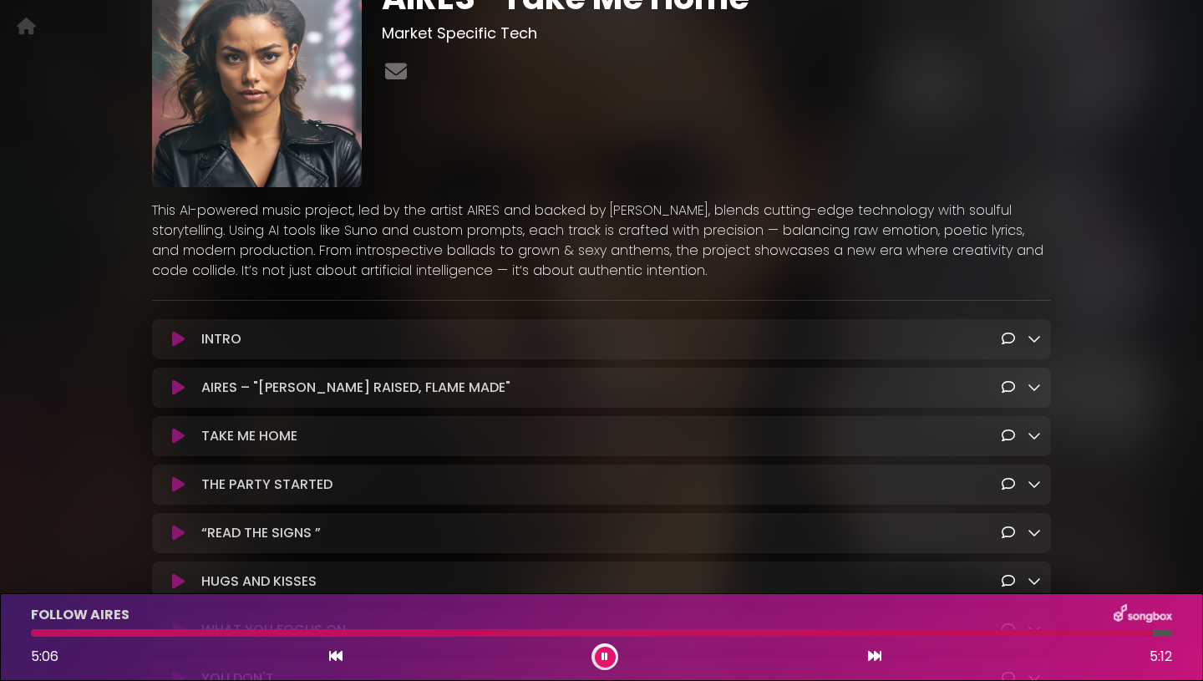
scroll to position [65, 0]
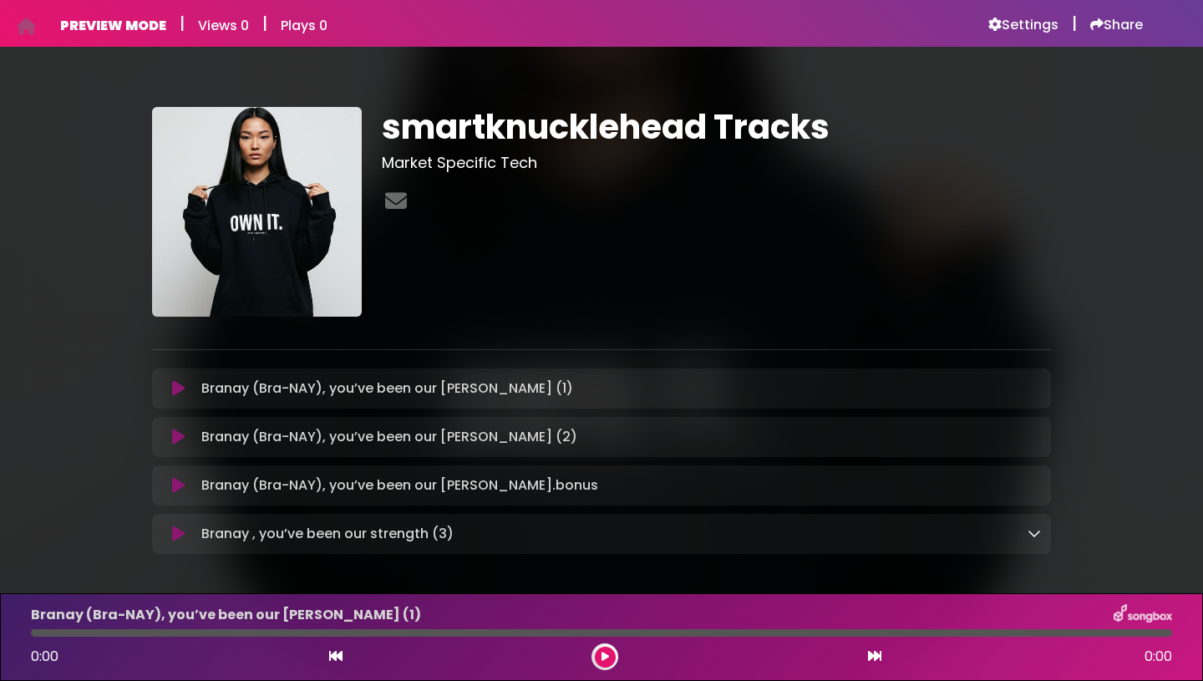
click at [177, 392] on icon at bounding box center [178, 388] width 13 height 17
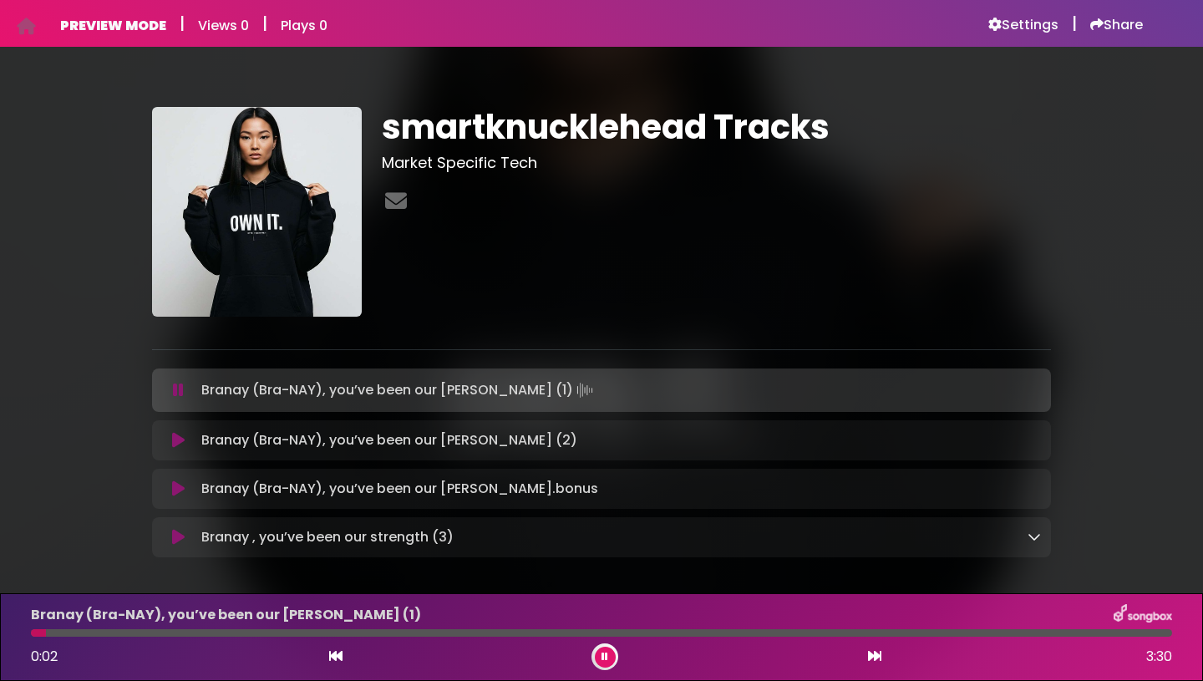
click at [178, 437] on icon at bounding box center [178, 440] width 13 height 17
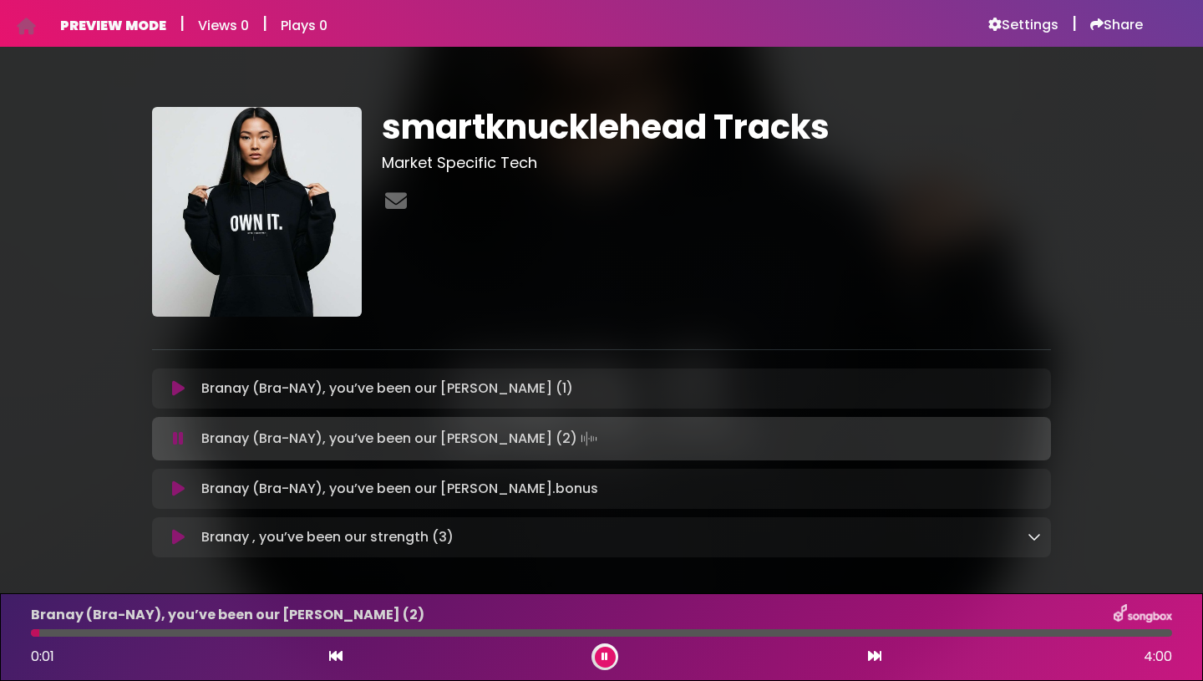
click at [178, 483] on icon at bounding box center [178, 488] width 13 height 17
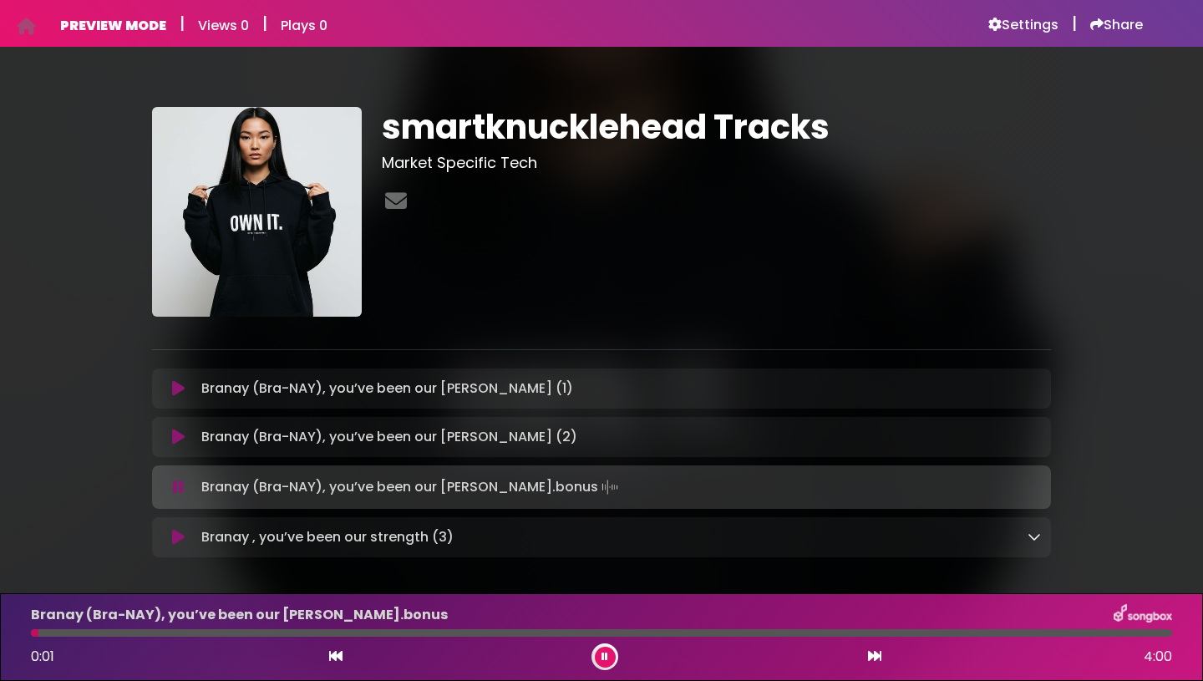
click at [178, 539] on icon at bounding box center [178, 537] width 13 height 17
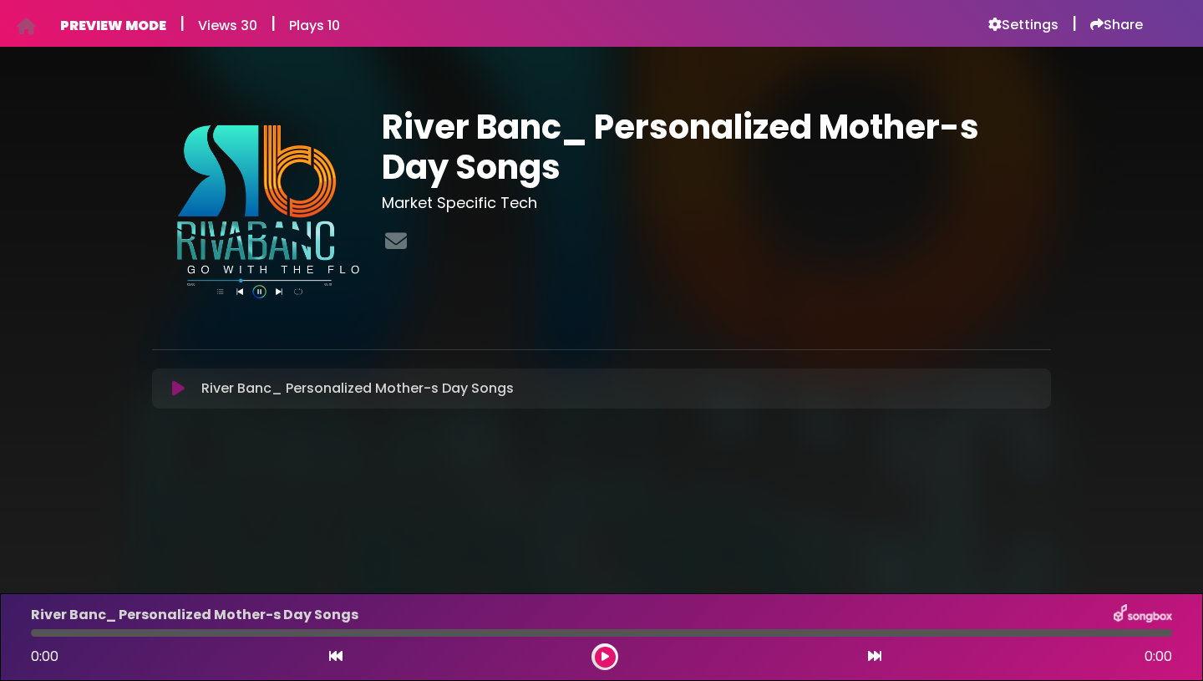
click at [170, 392] on button at bounding box center [178, 388] width 33 height 17
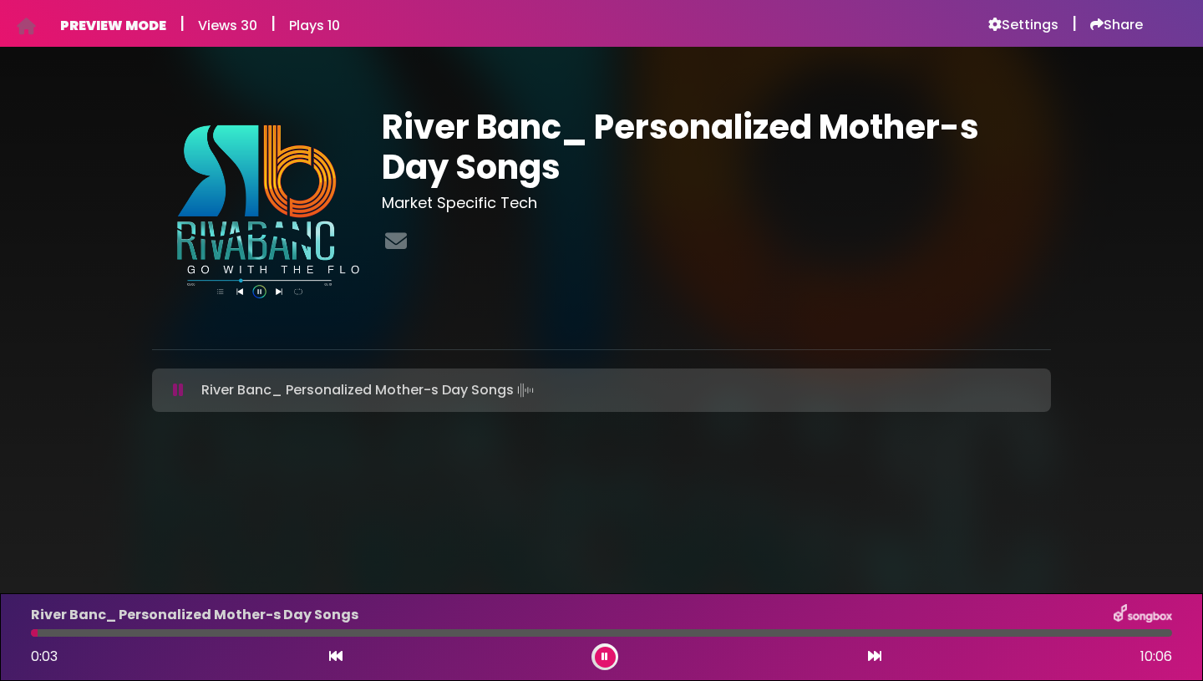
click at [171, 392] on button at bounding box center [178, 390] width 33 height 17
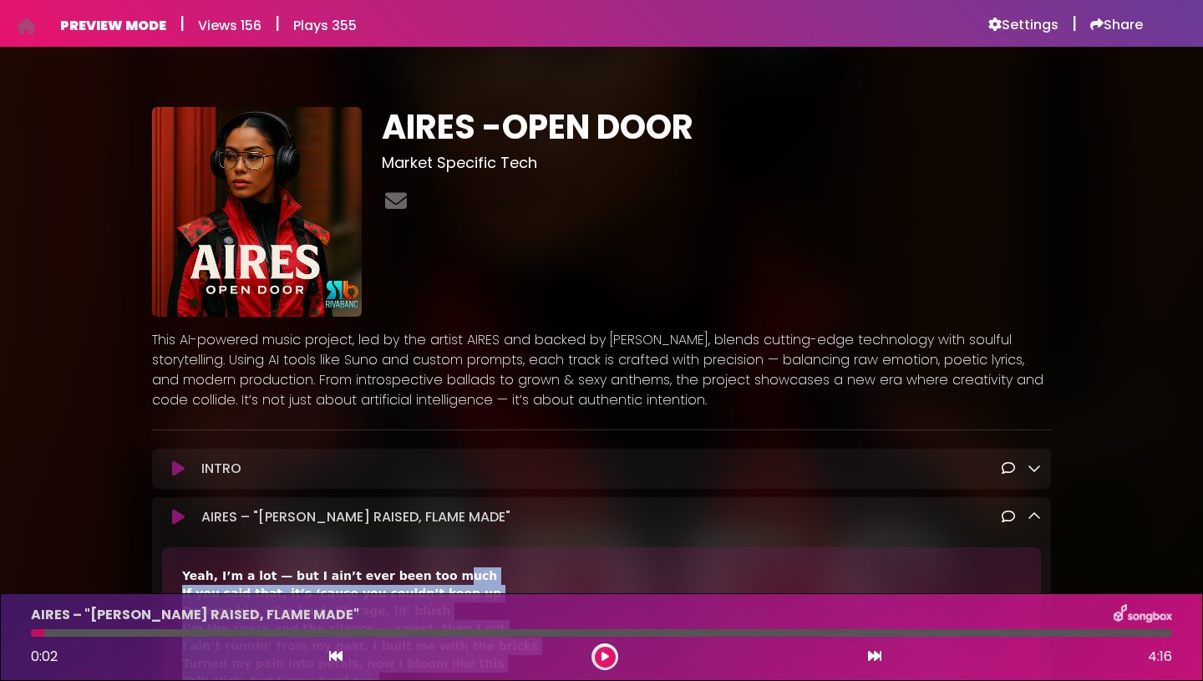
scroll to position [767, 0]
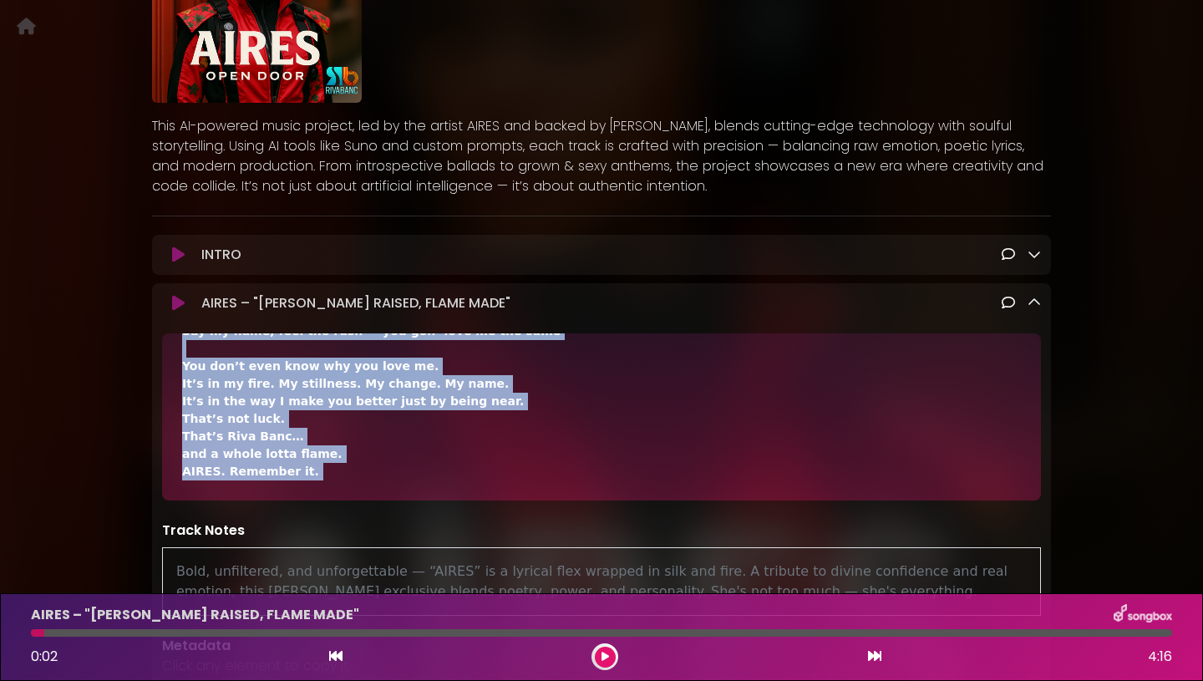
click at [402, 412] on div "Yeah, I’m a lot — but I ain’t ever been too much If you said that, it’s ‘cause …" at bounding box center [601, 33] width 838 height 894
